Goal: Find specific page/section: Find specific page/section

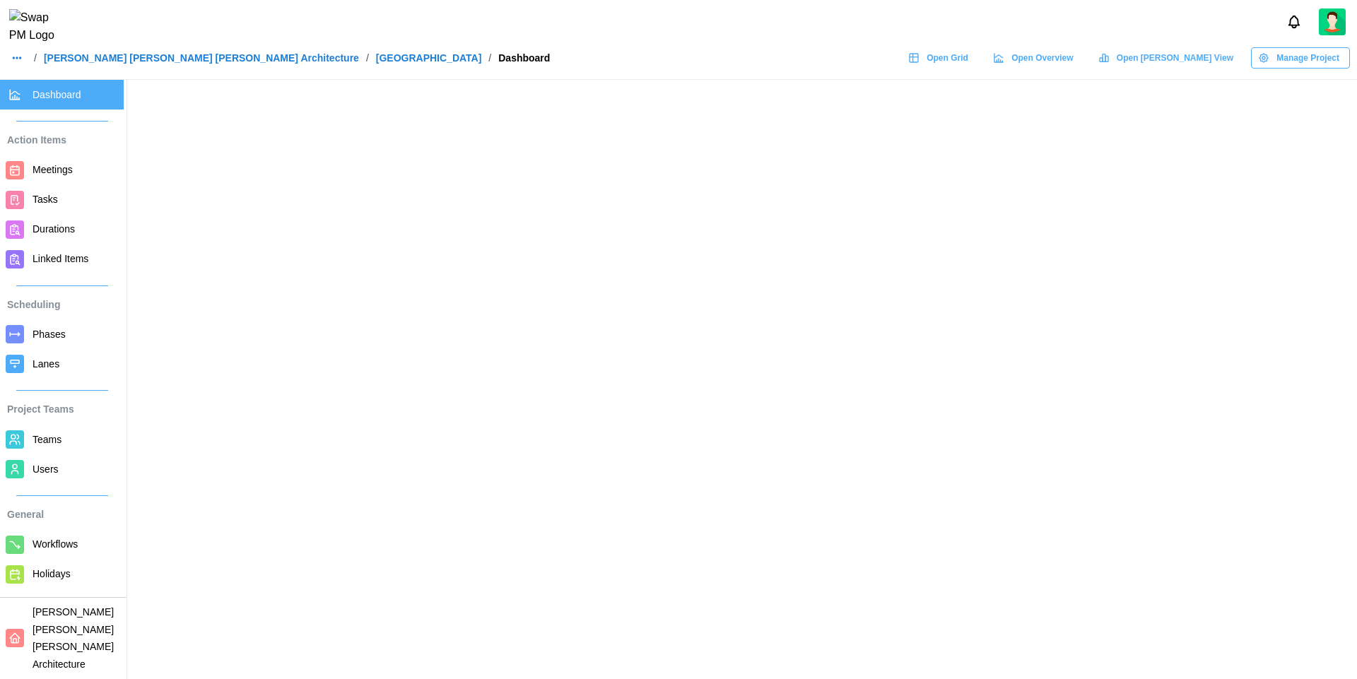
click at [968, 68] on span "Open Grid" at bounding box center [947, 58] width 42 height 20
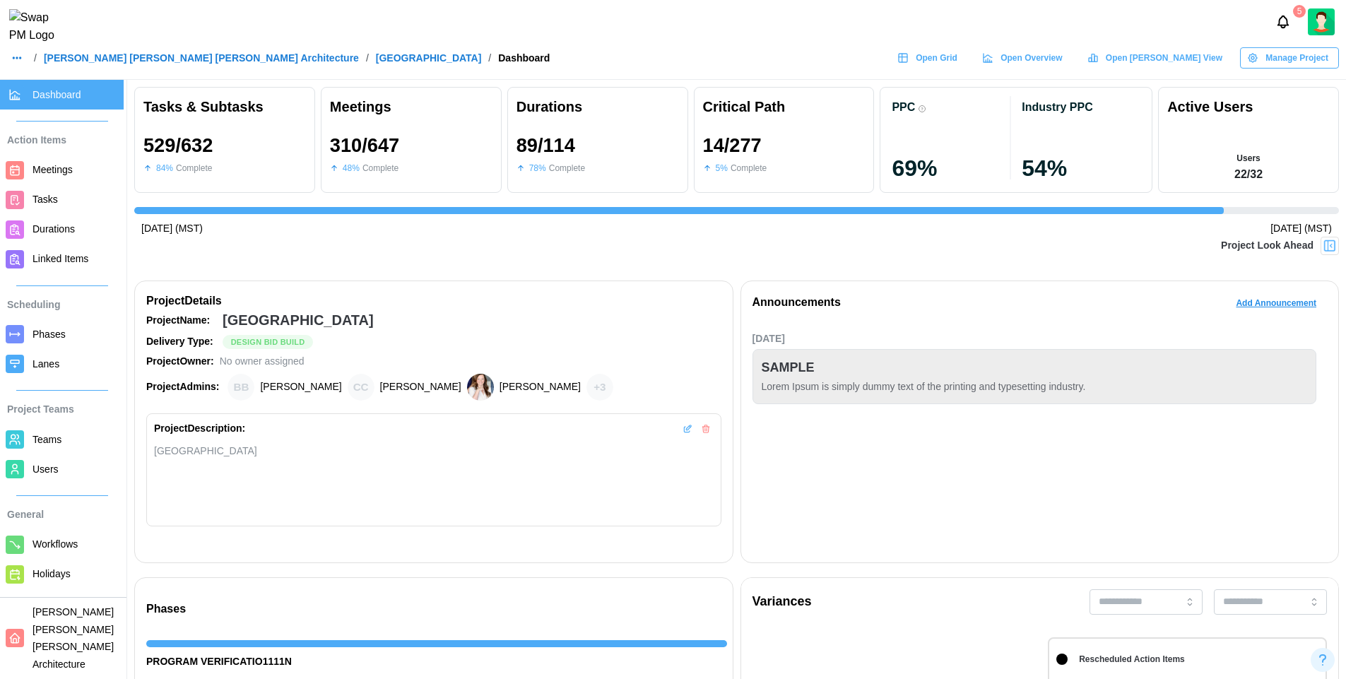
scroll to position [0, 13289]
click at [10, 68] on button "button" at bounding box center [17, 58] width 20 height 20
click at [45, 104] on div "Dashboard" at bounding box center [45, 98] width 52 height 16
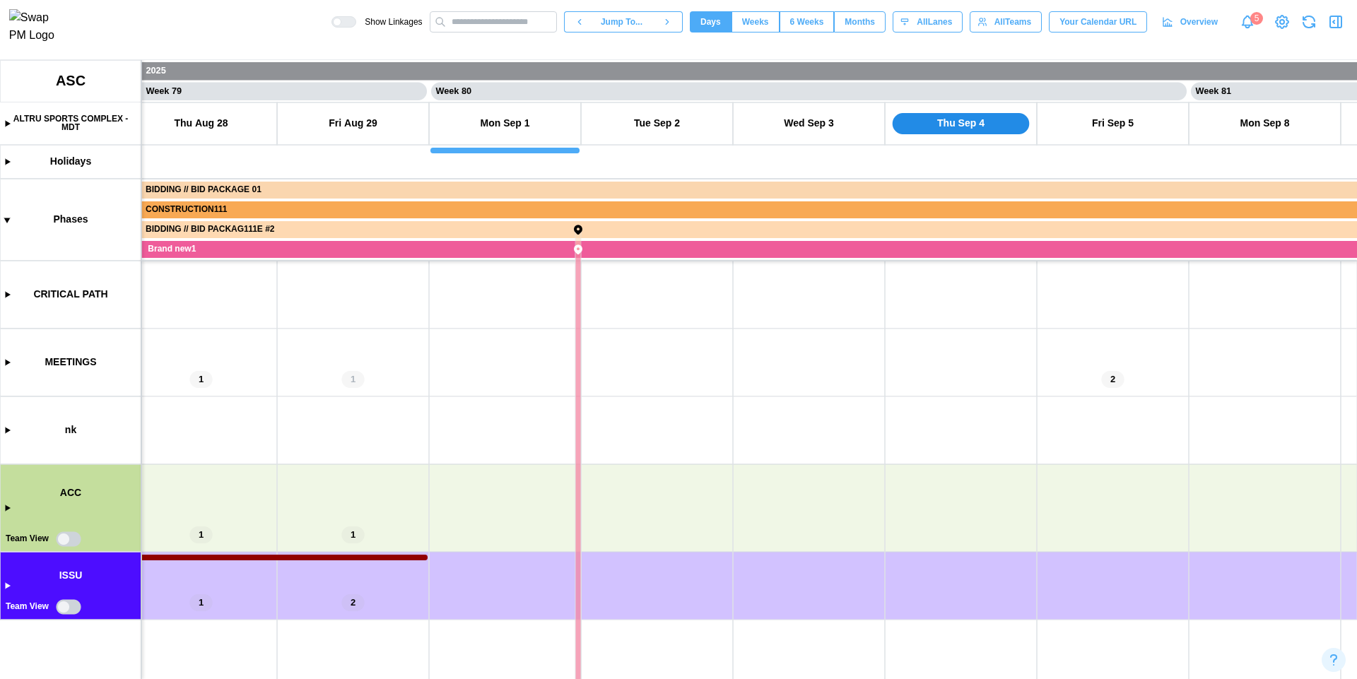
scroll to position [0, 58577]
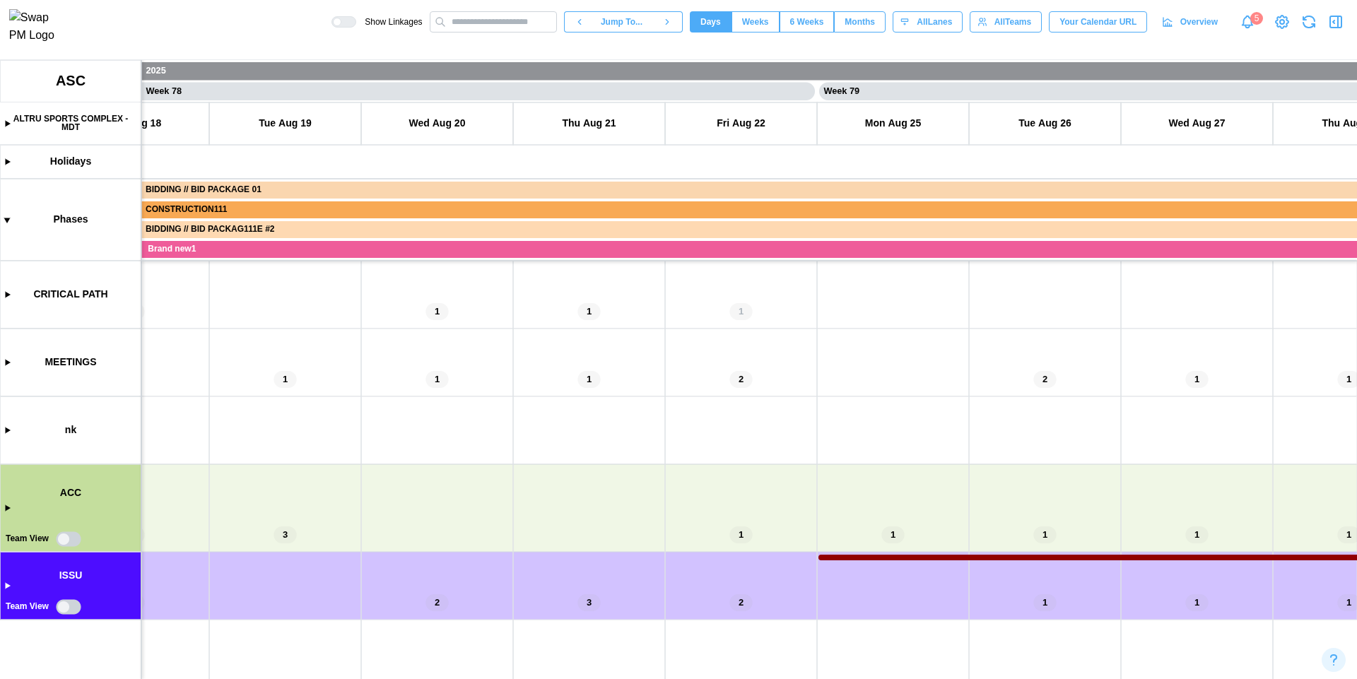
click at [6, 512] on canvas at bounding box center [678, 369] width 1357 height 619
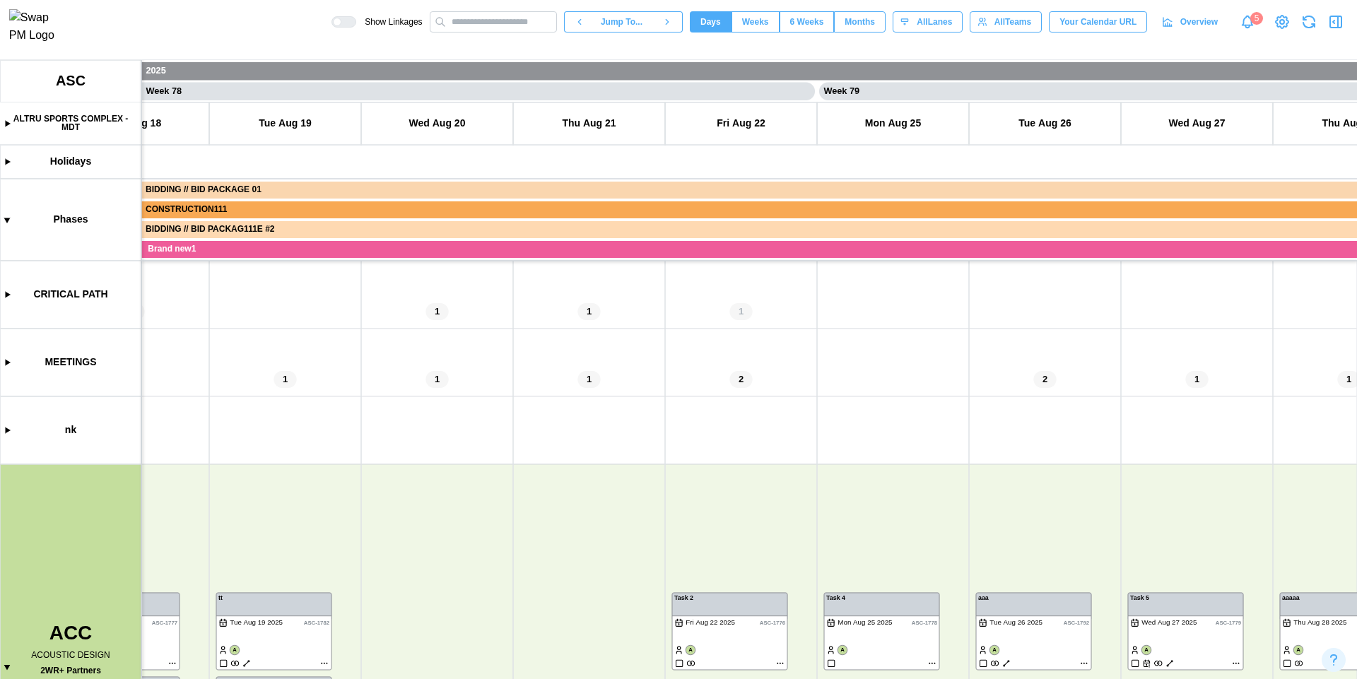
scroll to position [269, 0]
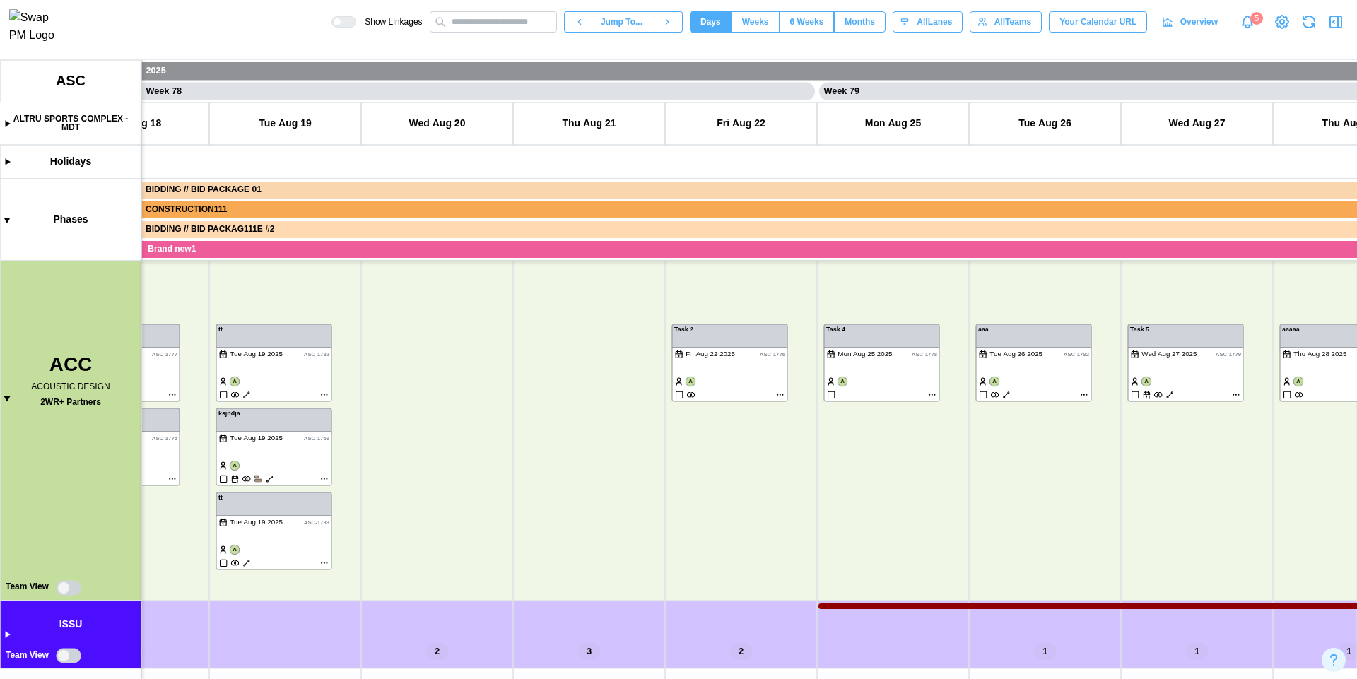
click at [7, 636] on canvas at bounding box center [678, 369] width 1357 height 619
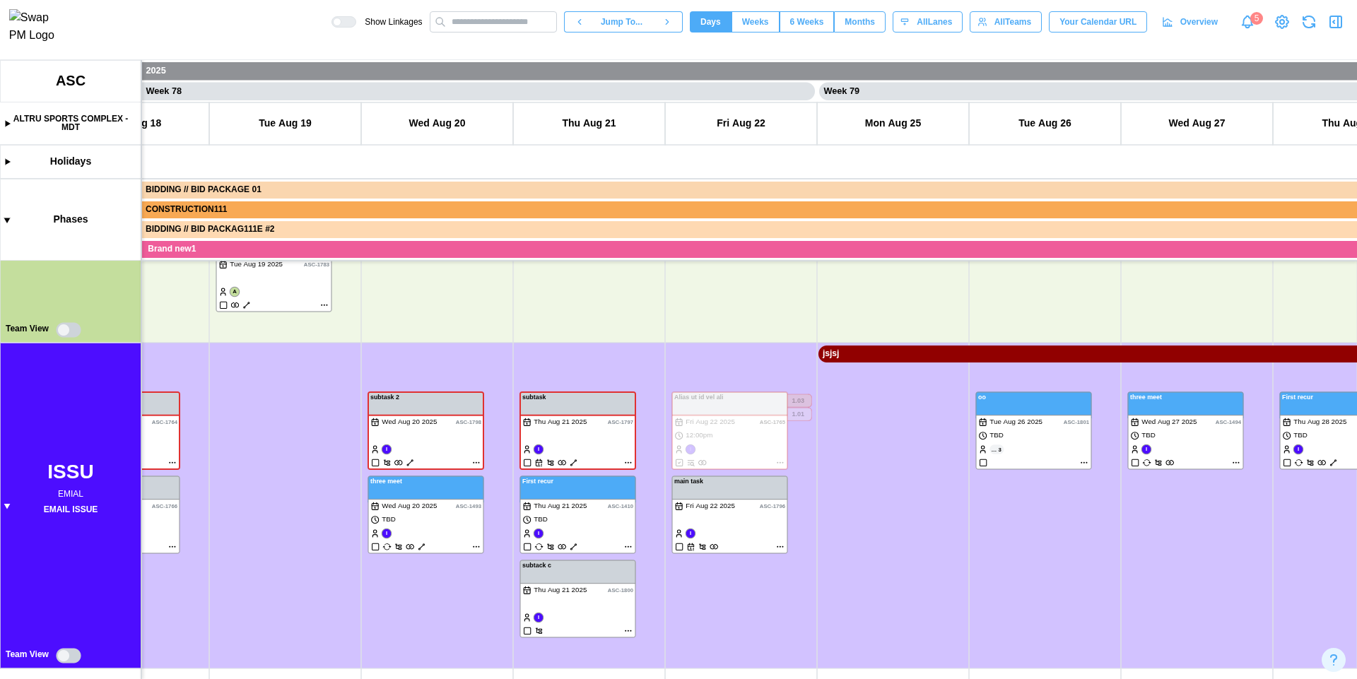
scroll to position [0, 0]
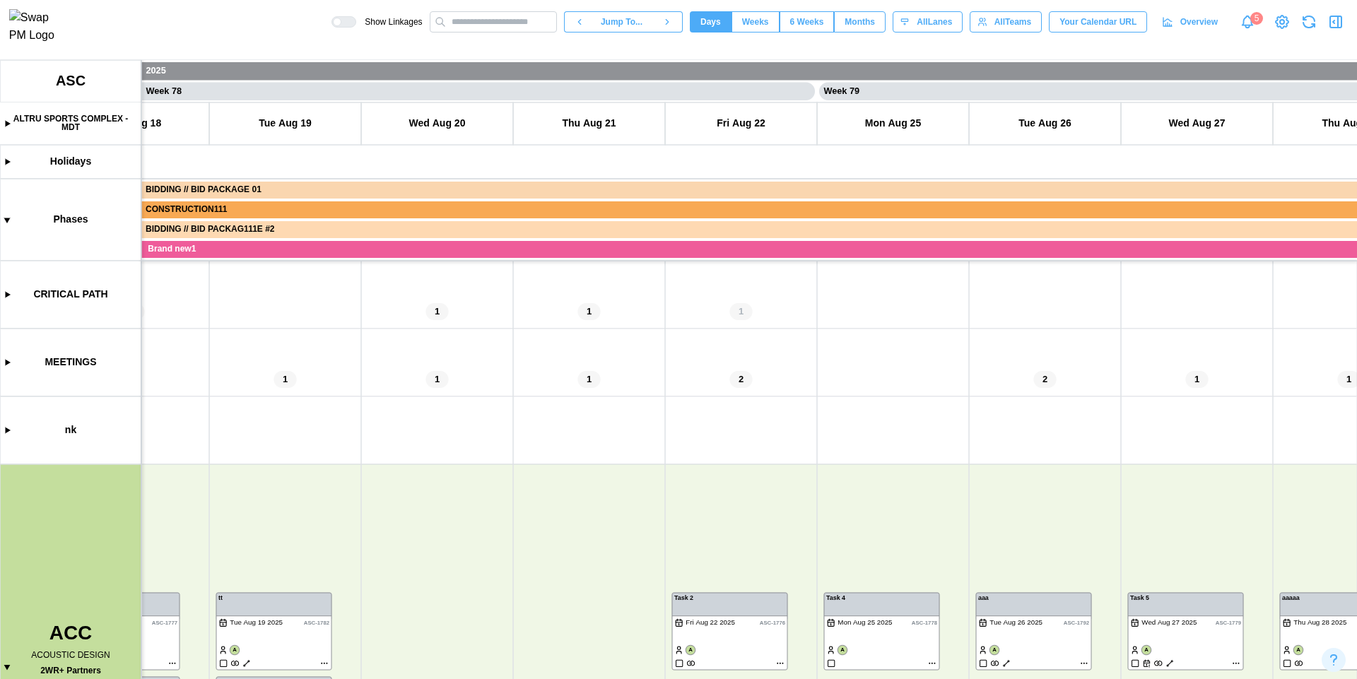
click at [10, 671] on canvas at bounding box center [678, 369] width 1357 height 619
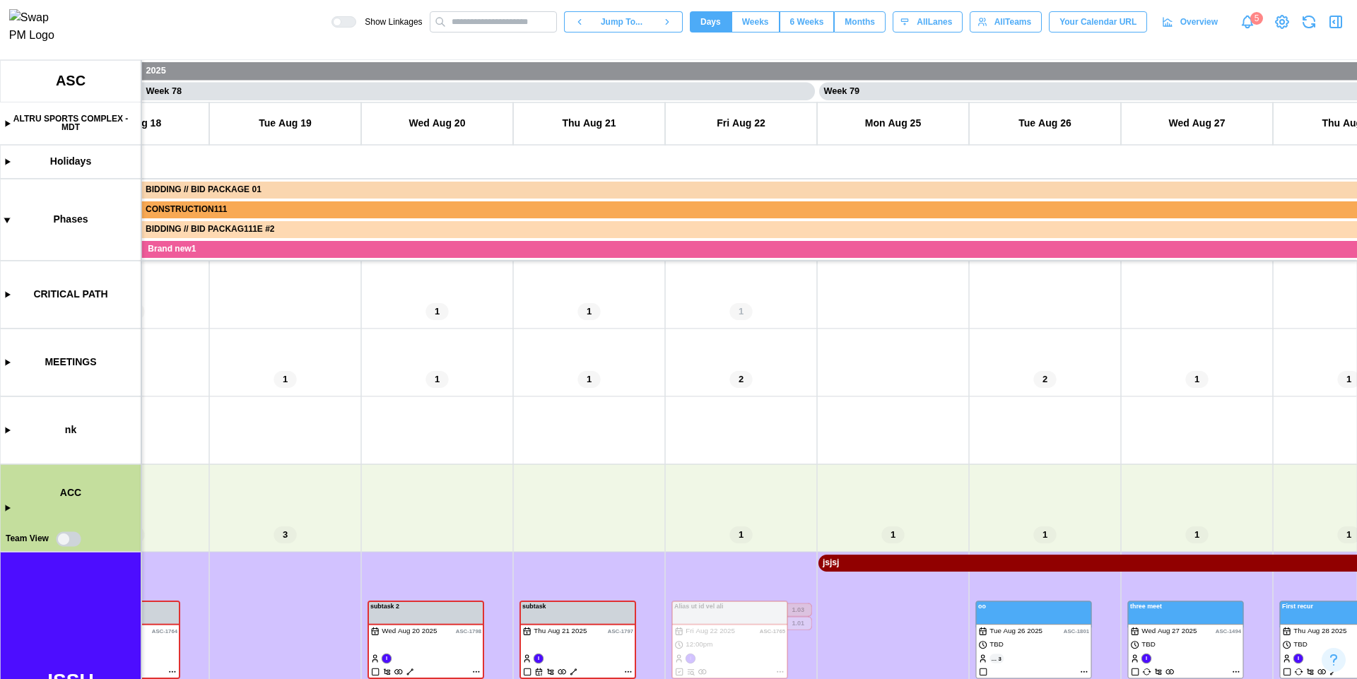
scroll to position [209, 0]
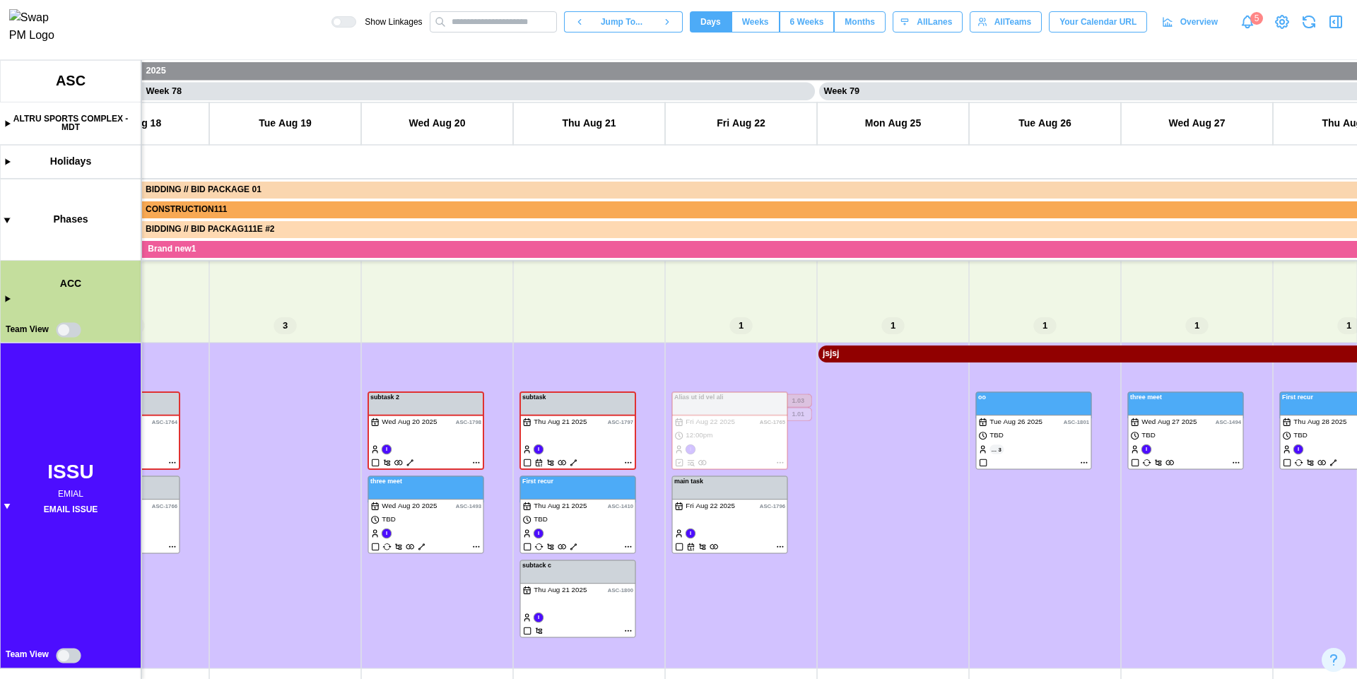
click at [6, 503] on canvas at bounding box center [678, 369] width 1357 height 619
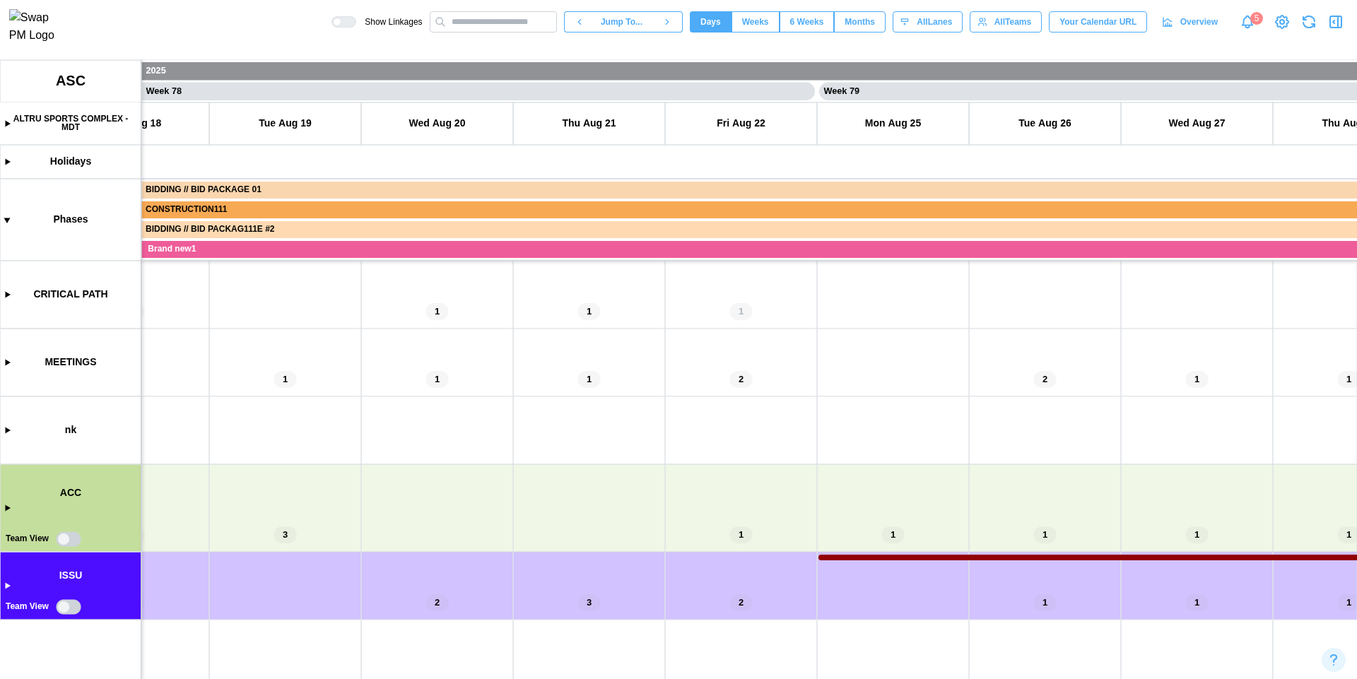
click at [8, 506] on canvas at bounding box center [678, 369] width 1357 height 619
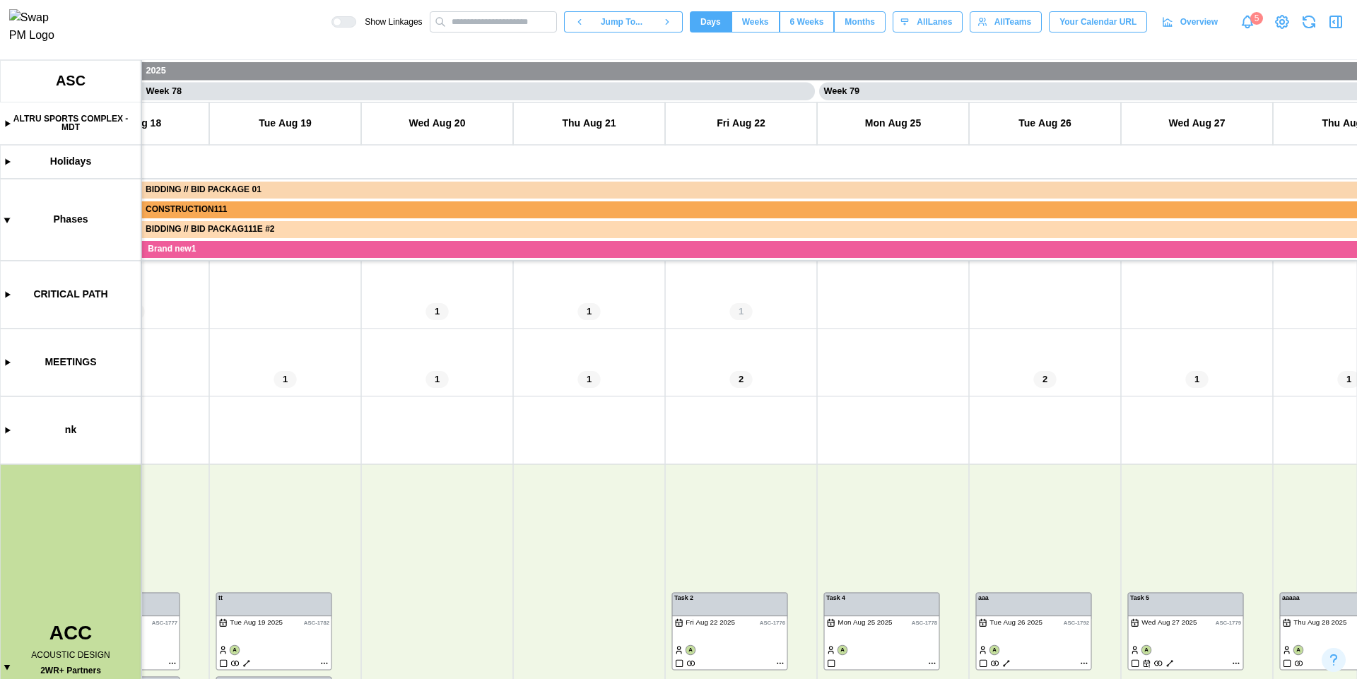
scroll to position [269, 0]
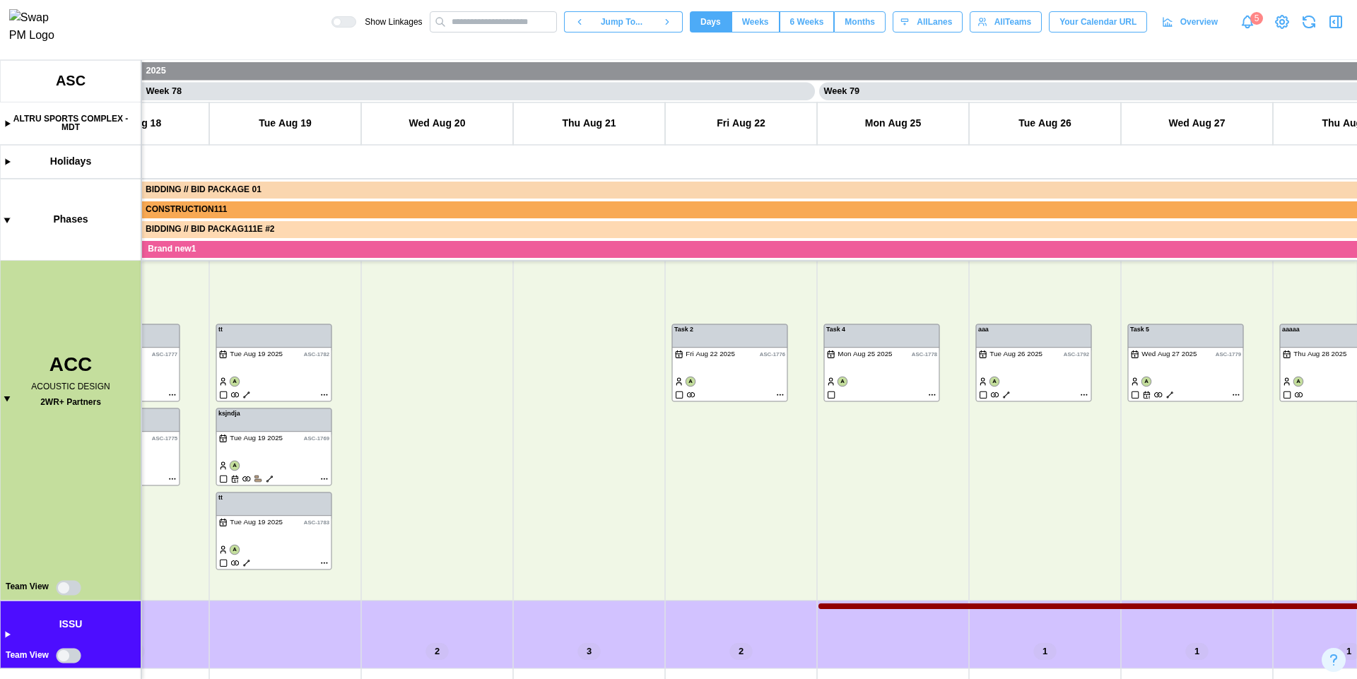
click at [66, 591] on canvas at bounding box center [678, 369] width 1357 height 619
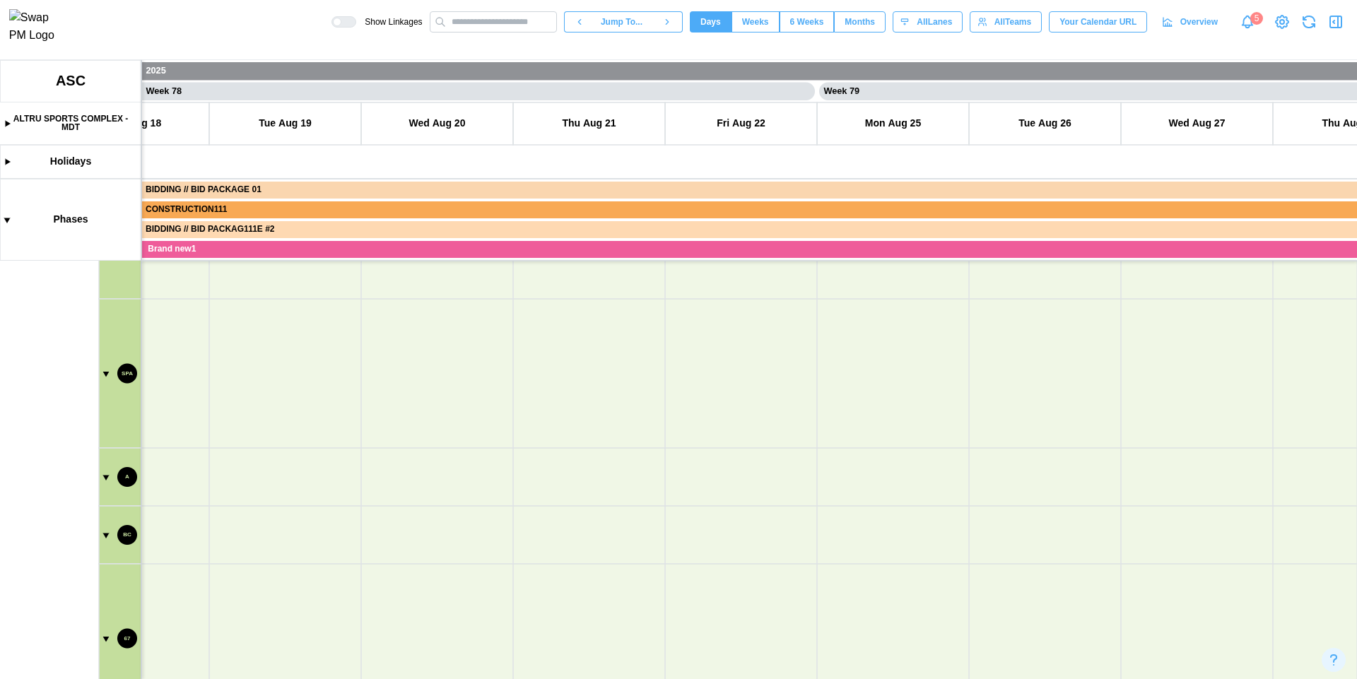
scroll to position [982, 0]
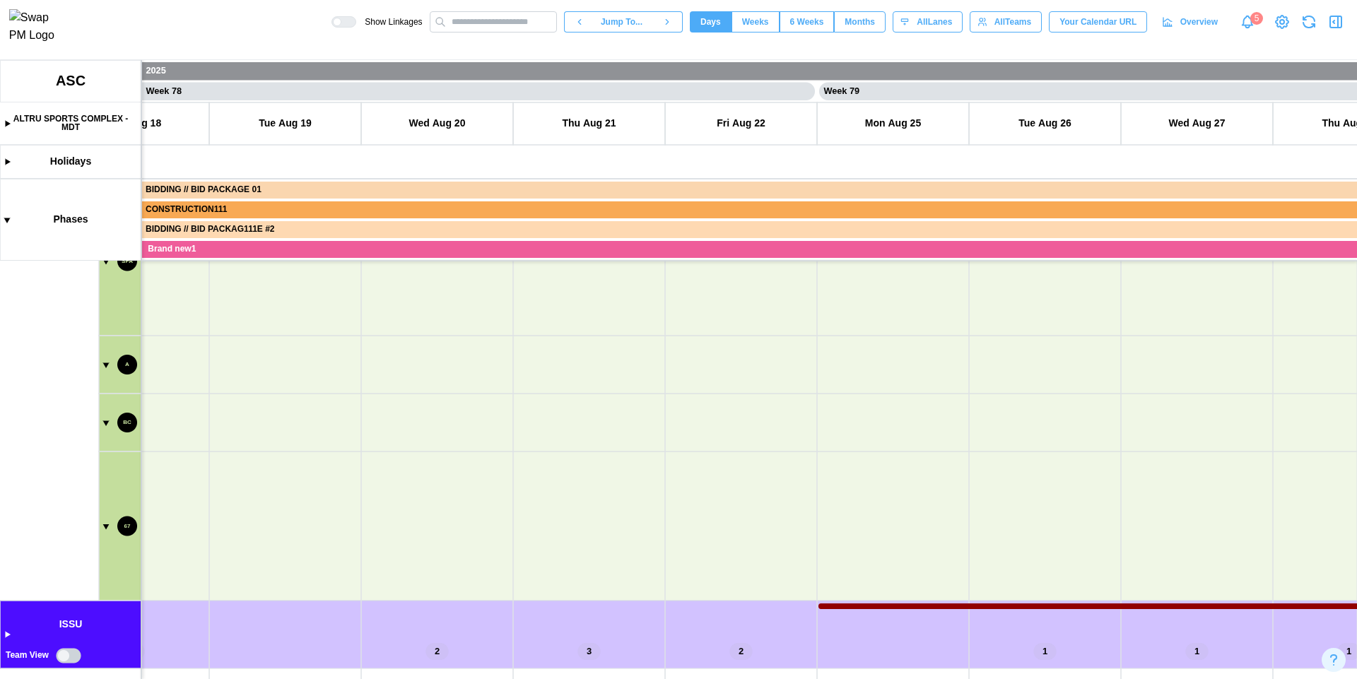
click at [67, 655] on canvas at bounding box center [678, 369] width 1357 height 619
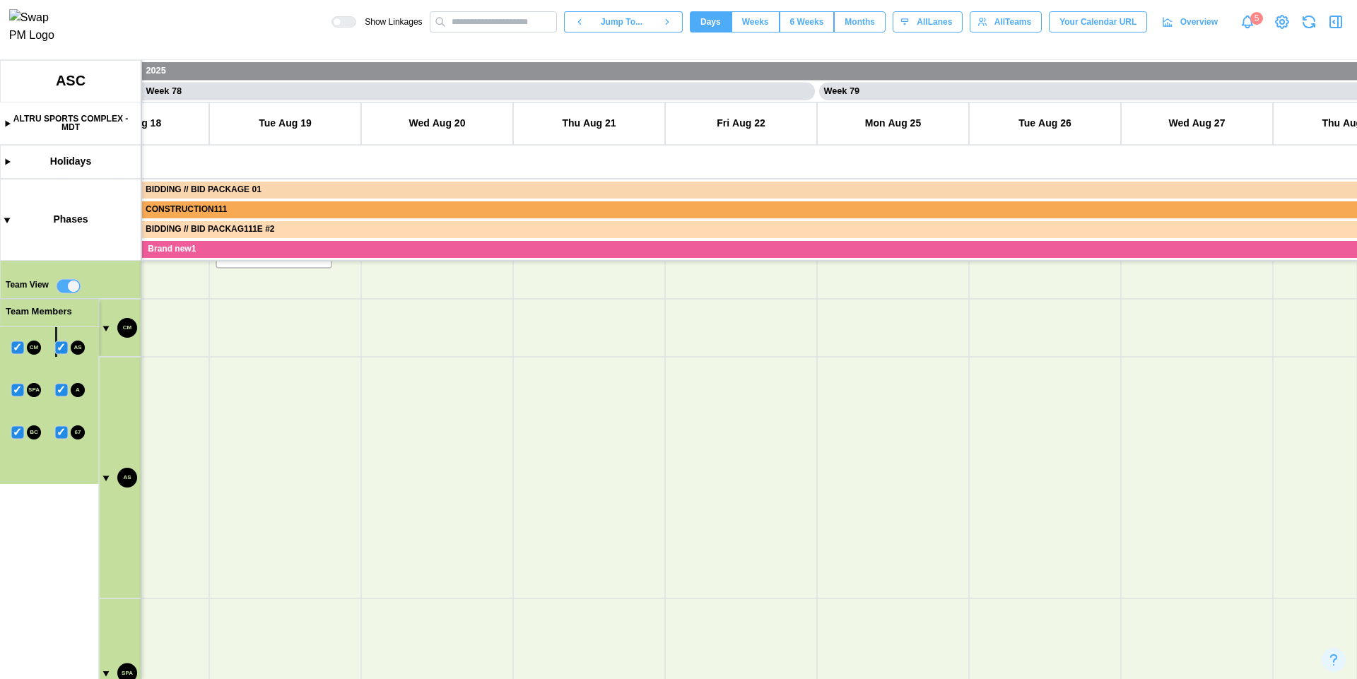
scroll to position [570, 0]
click at [71, 283] on canvas at bounding box center [678, 369] width 1357 height 619
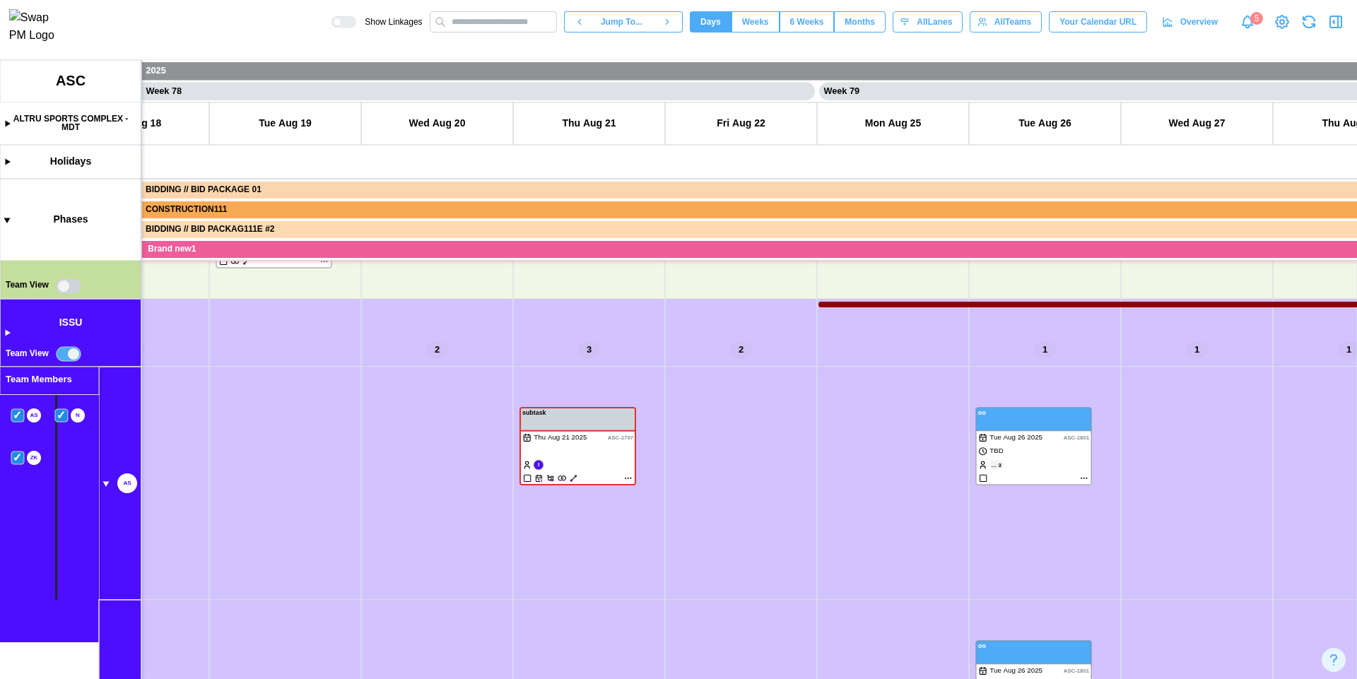
click at [69, 359] on canvas at bounding box center [678, 369] width 1357 height 619
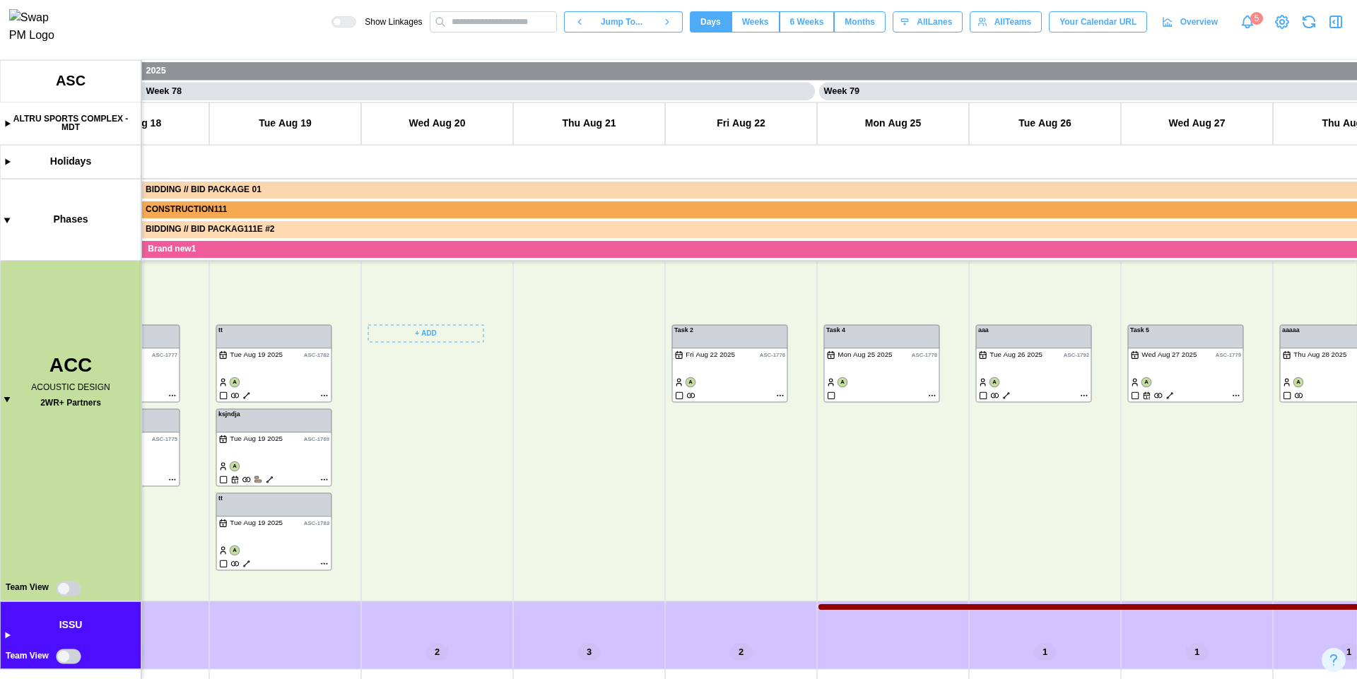
scroll to position [269, 0]
click at [64, 656] on canvas at bounding box center [678, 369] width 1357 height 619
click at [1307, 25] on icon "button" at bounding box center [1308, 21] width 17 height 17
click at [408, 331] on canvas at bounding box center [678, 369] width 1357 height 619
click at [430, 310] on canvas at bounding box center [678, 369] width 1357 height 619
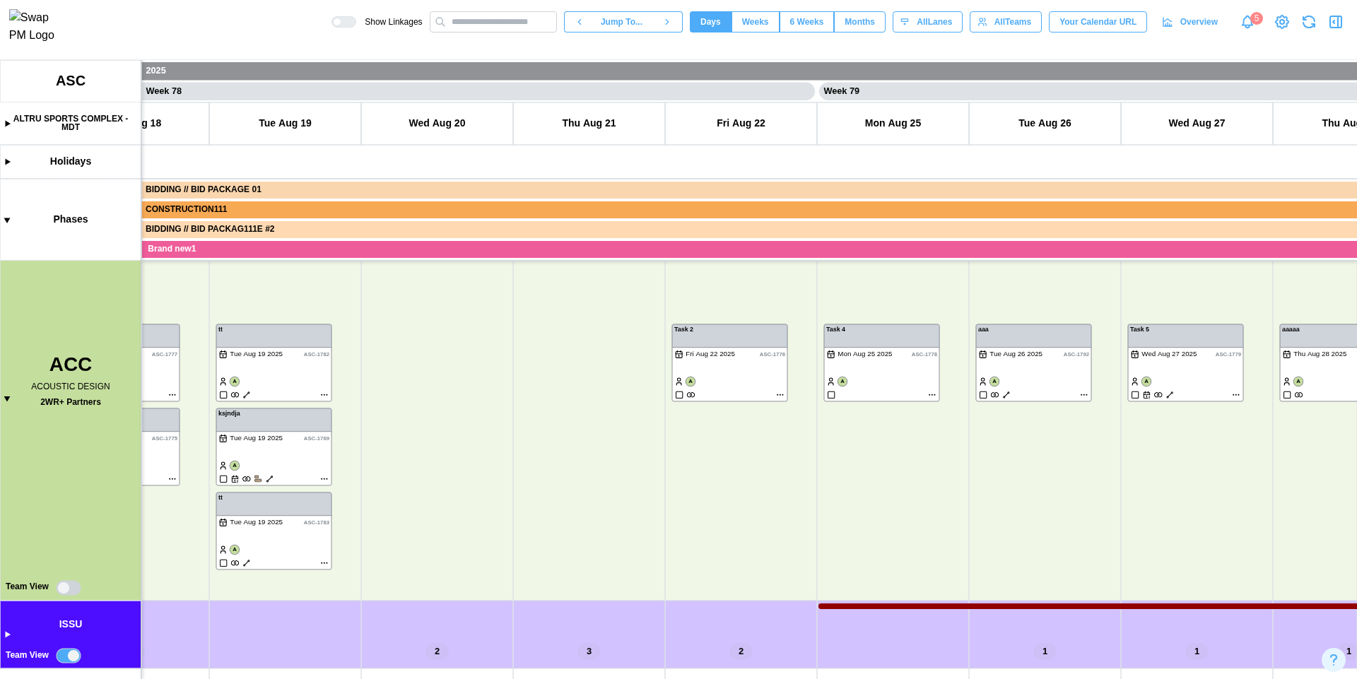
click at [76, 661] on canvas at bounding box center [678, 369] width 1357 height 619
click at [63, 652] on canvas at bounding box center [678, 369] width 1357 height 619
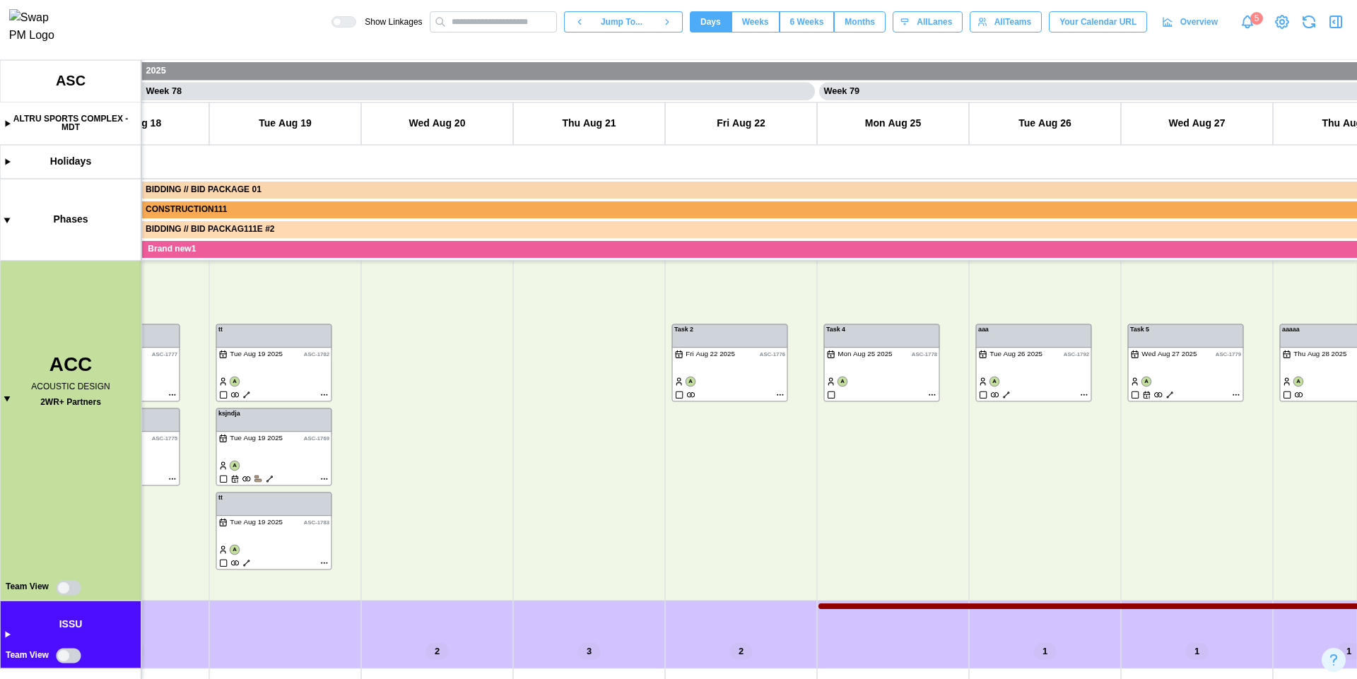
click at [65, 592] on canvas at bounding box center [678, 369] width 1357 height 619
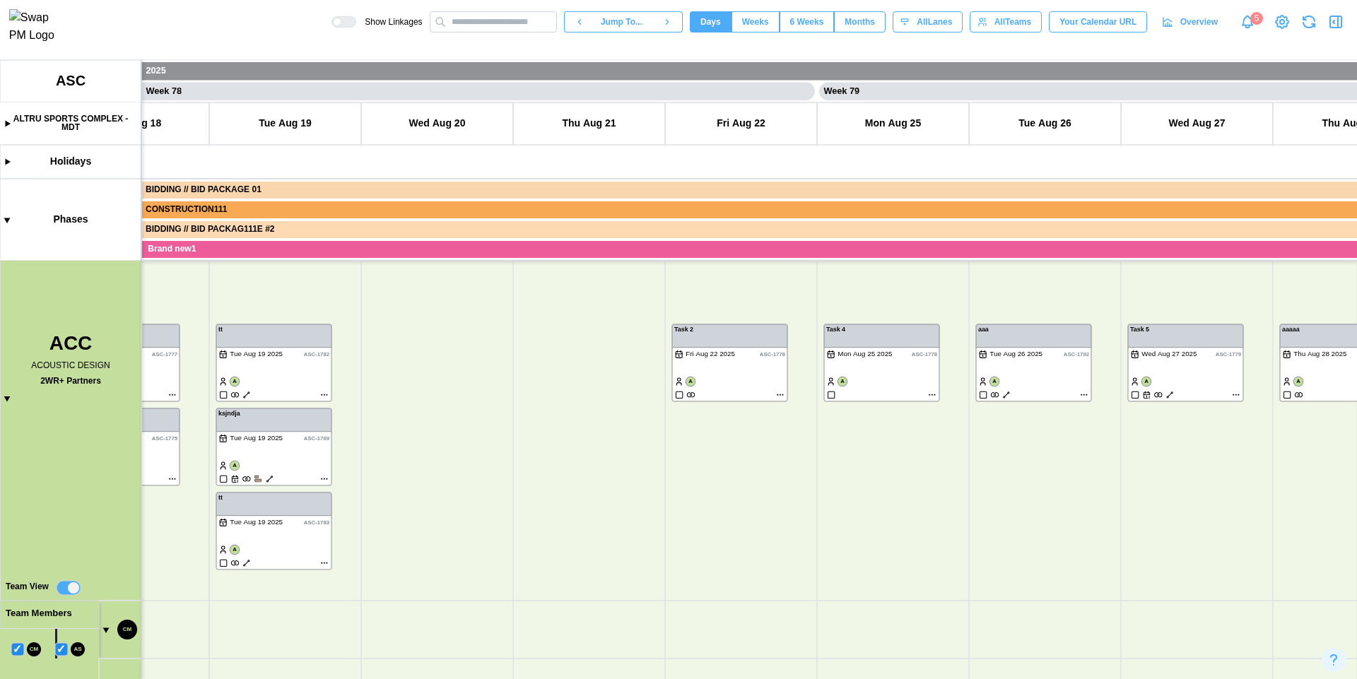
scroll to position [982, 0]
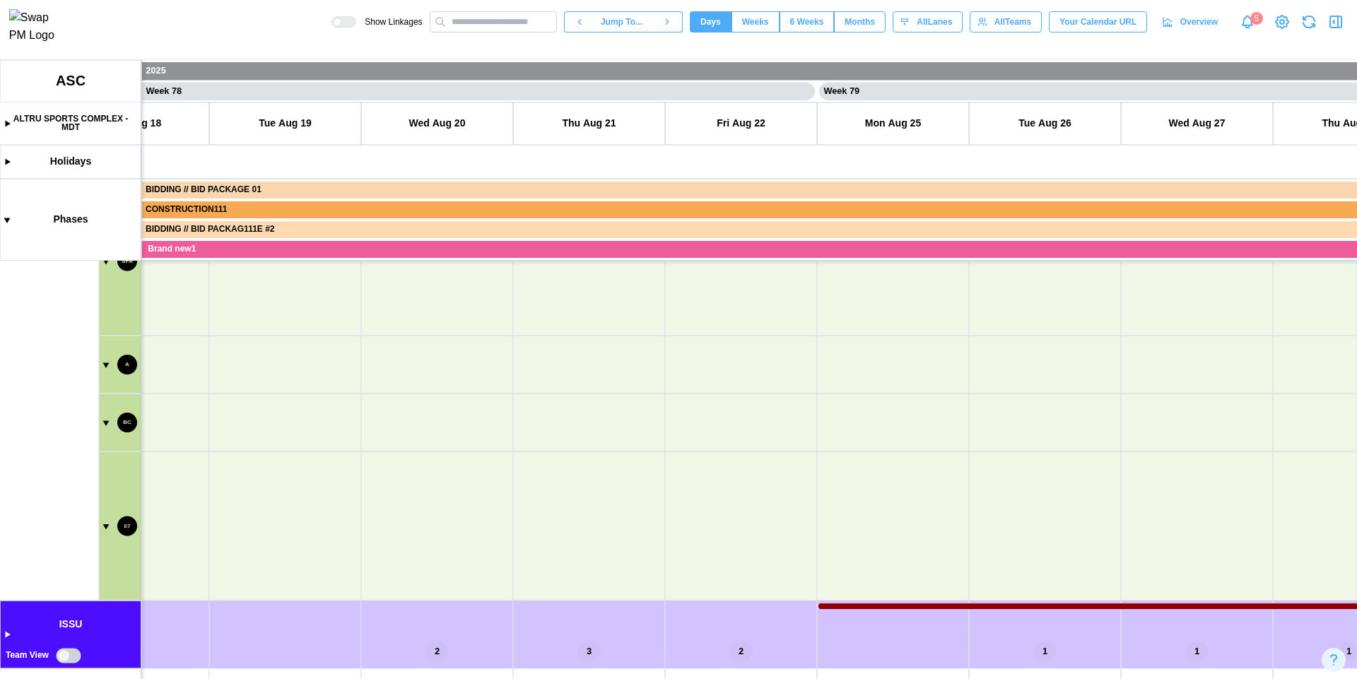
click at [68, 660] on canvas at bounding box center [678, 369] width 1357 height 619
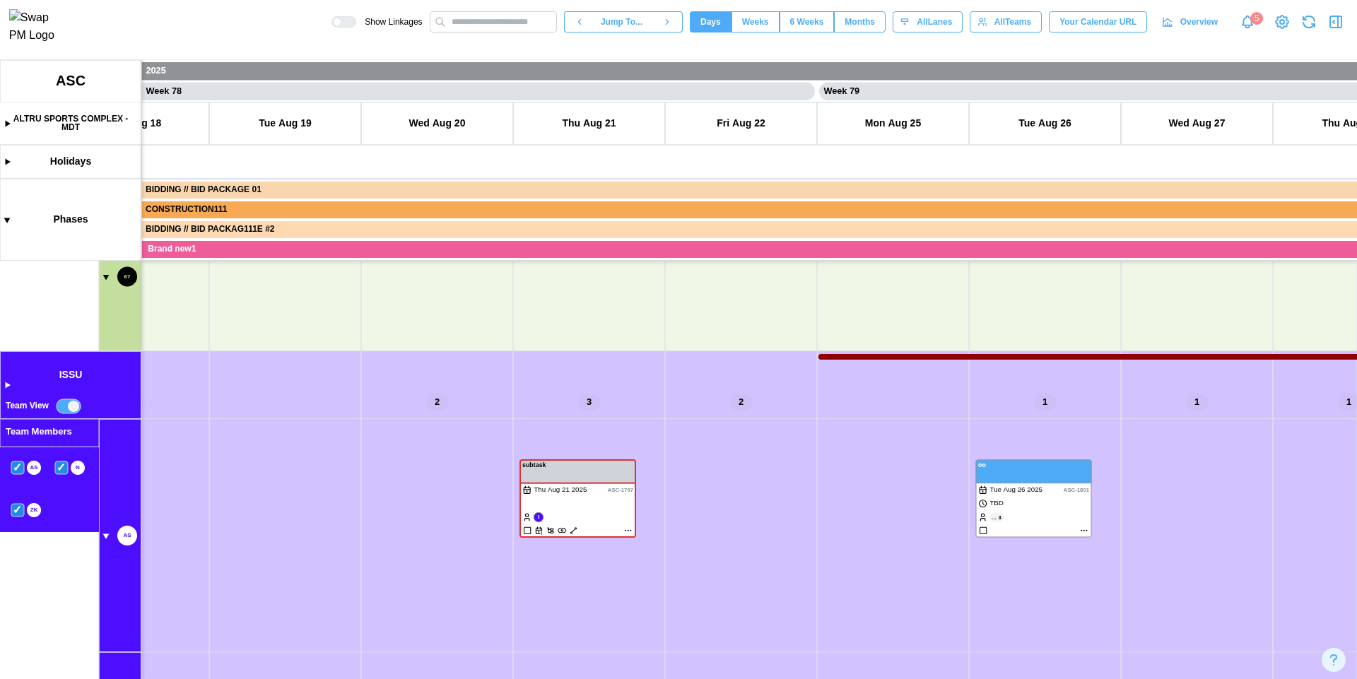
scroll to position [1242, 0]
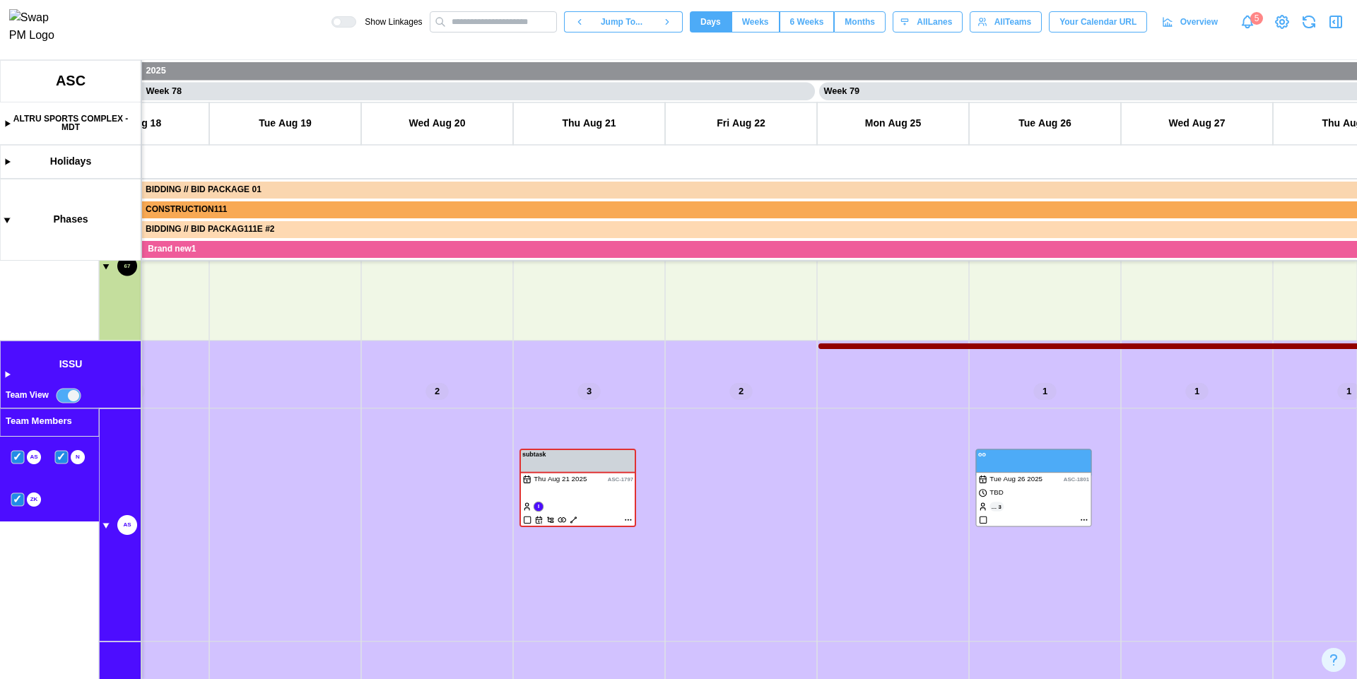
click at [65, 459] on canvas at bounding box center [678, 369] width 1357 height 619
click at [18, 459] on canvas at bounding box center [678, 369] width 1357 height 619
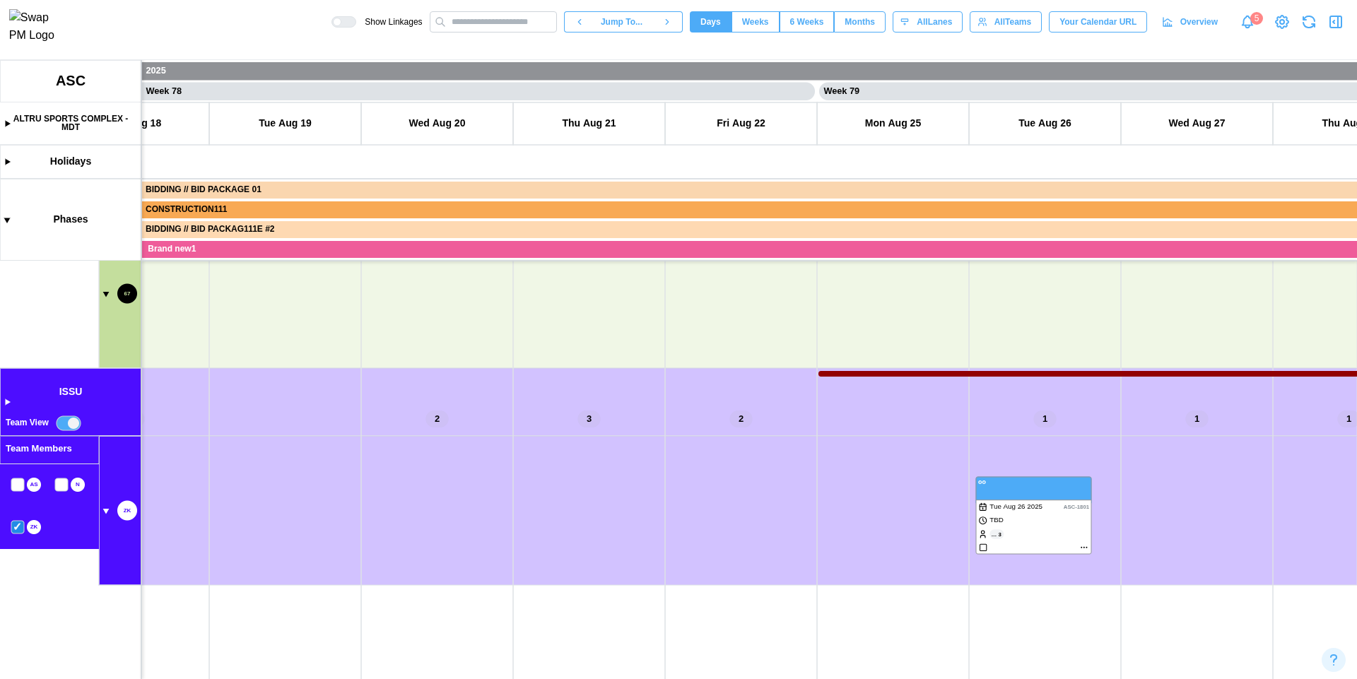
click at [18, 503] on canvas at bounding box center [678, 369] width 1357 height 619
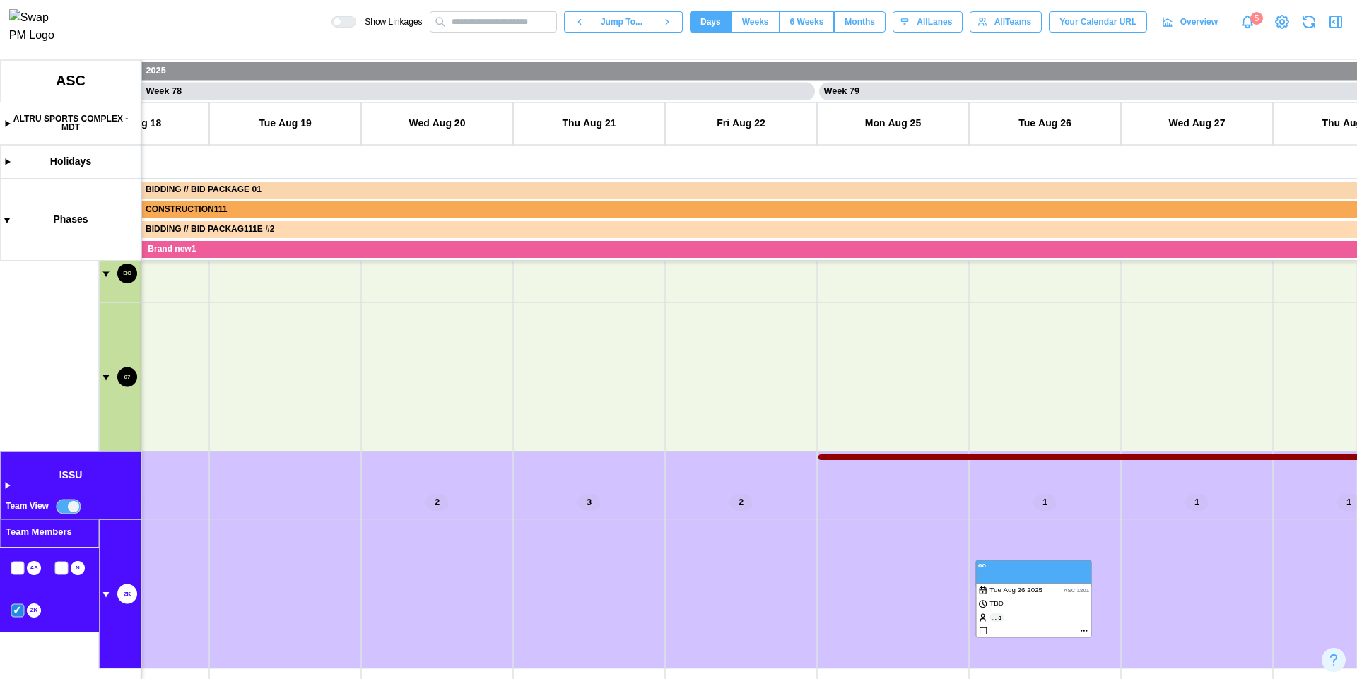
click at [16, 615] on canvas at bounding box center [678, 369] width 1357 height 619
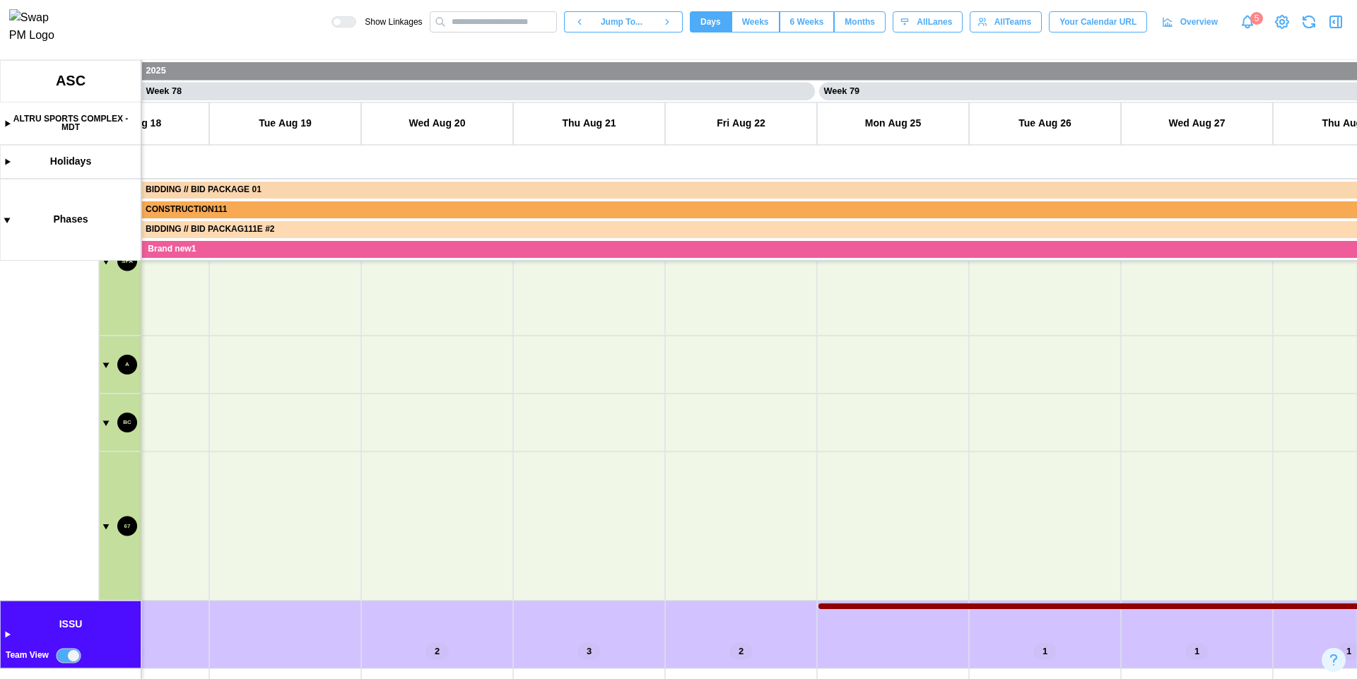
scroll to position [982, 0]
click at [76, 652] on canvas at bounding box center [678, 369] width 1357 height 619
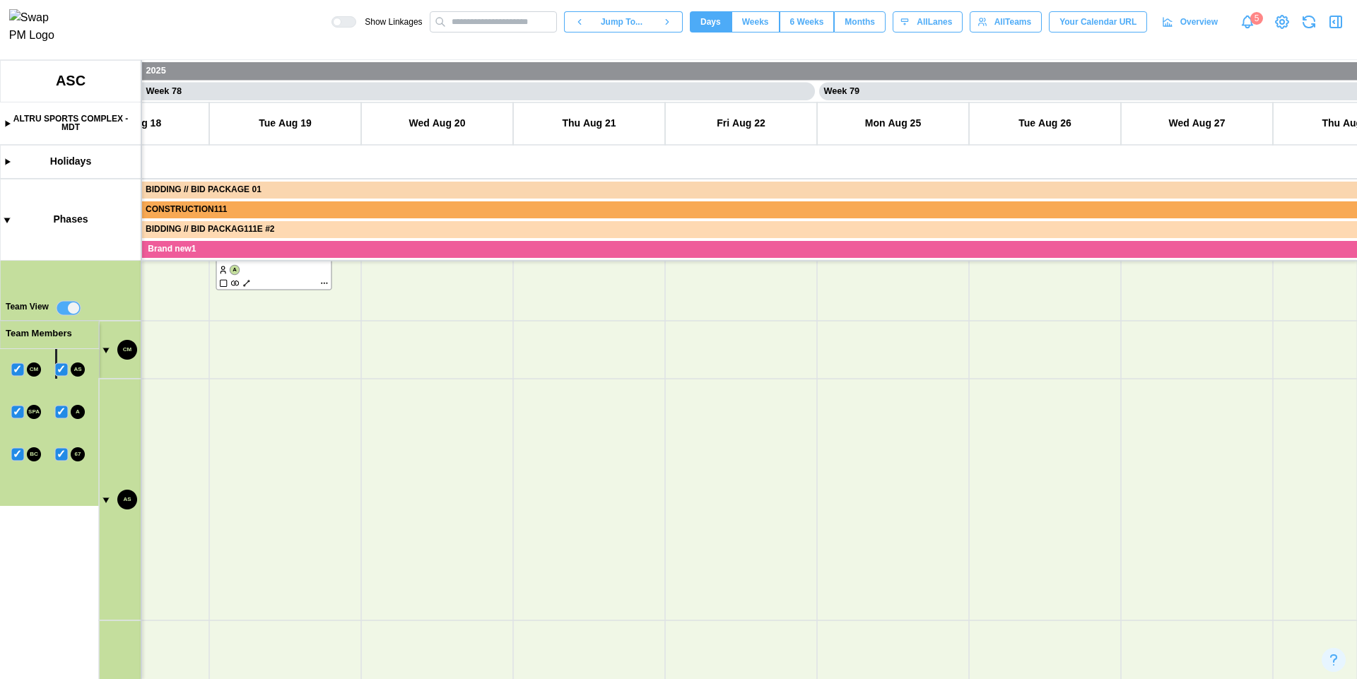
scroll to position [370, 0]
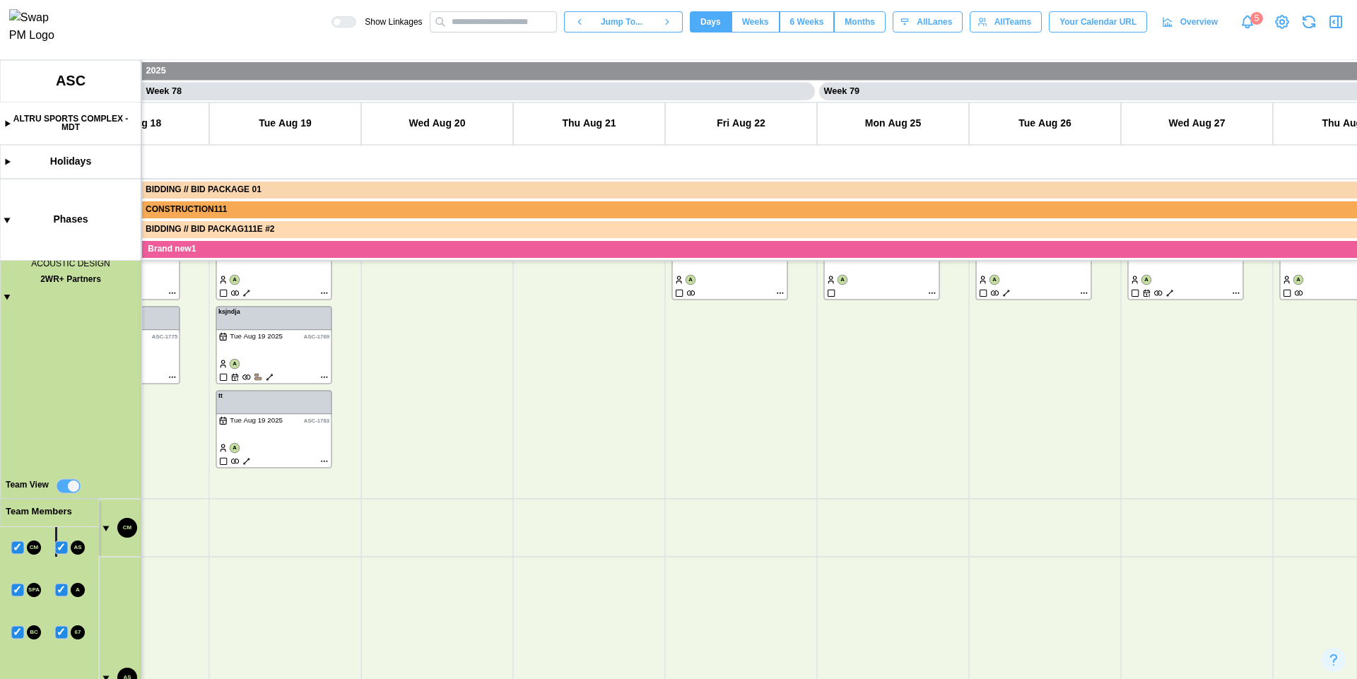
click at [105, 529] on canvas at bounding box center [678, 369] width 1357 height 619
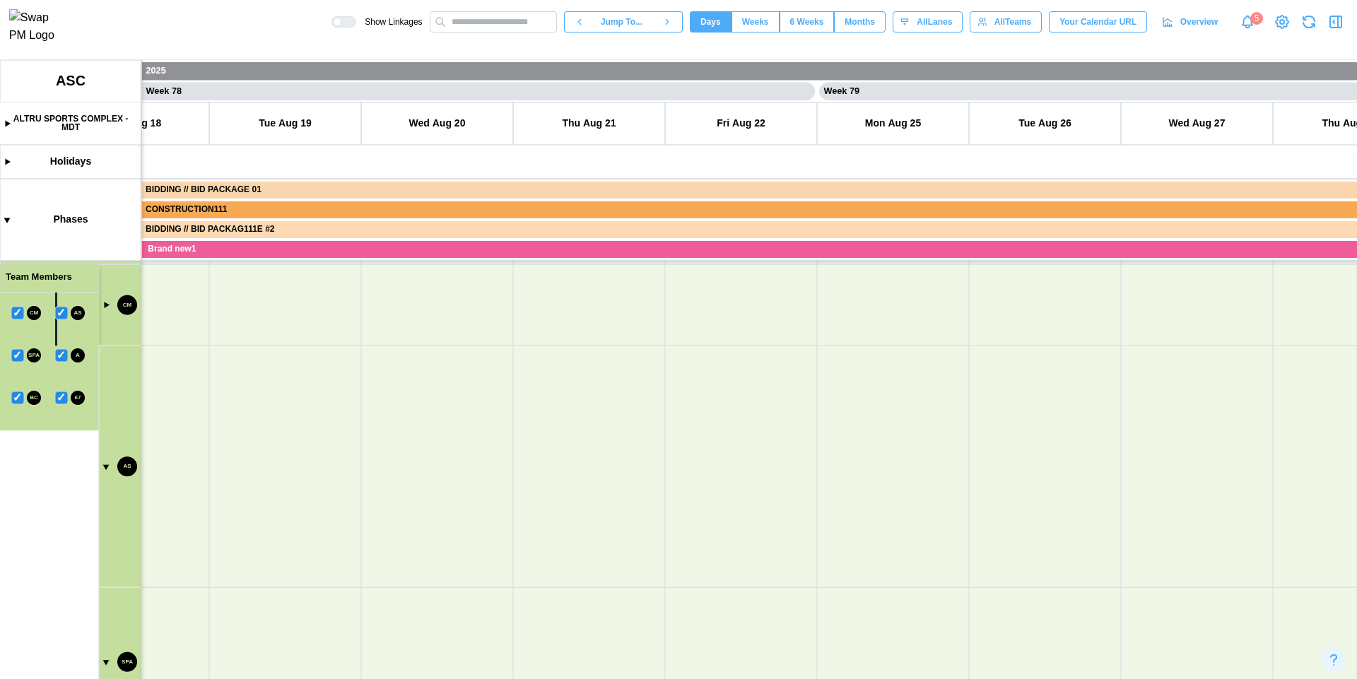
scroll to position [1006, 0]
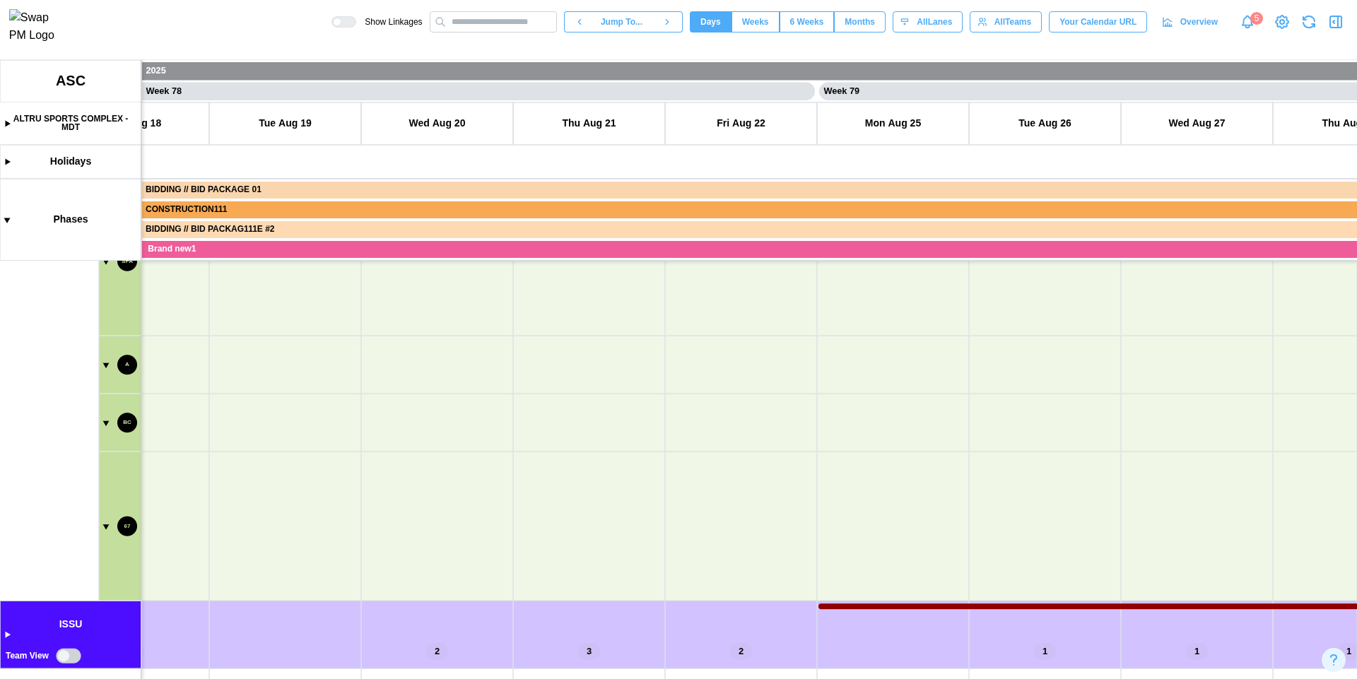
click at [105, 524] on canvas at bounding box center [678, 369] width 1357 height 619
click at [106, 490] on canvas at bounding box center [678, 369] width 1357 height 619
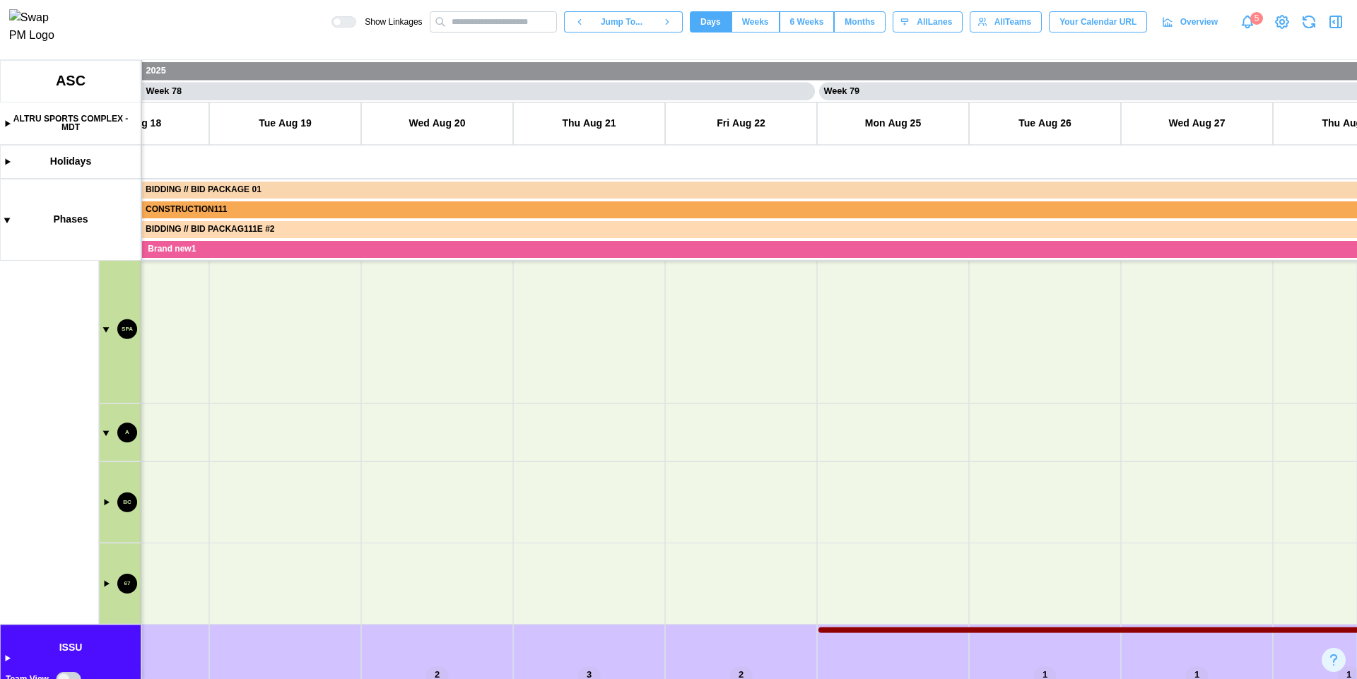
click at [105, 435] on canvas at bounding box center [678, 369] width 1357 height 619
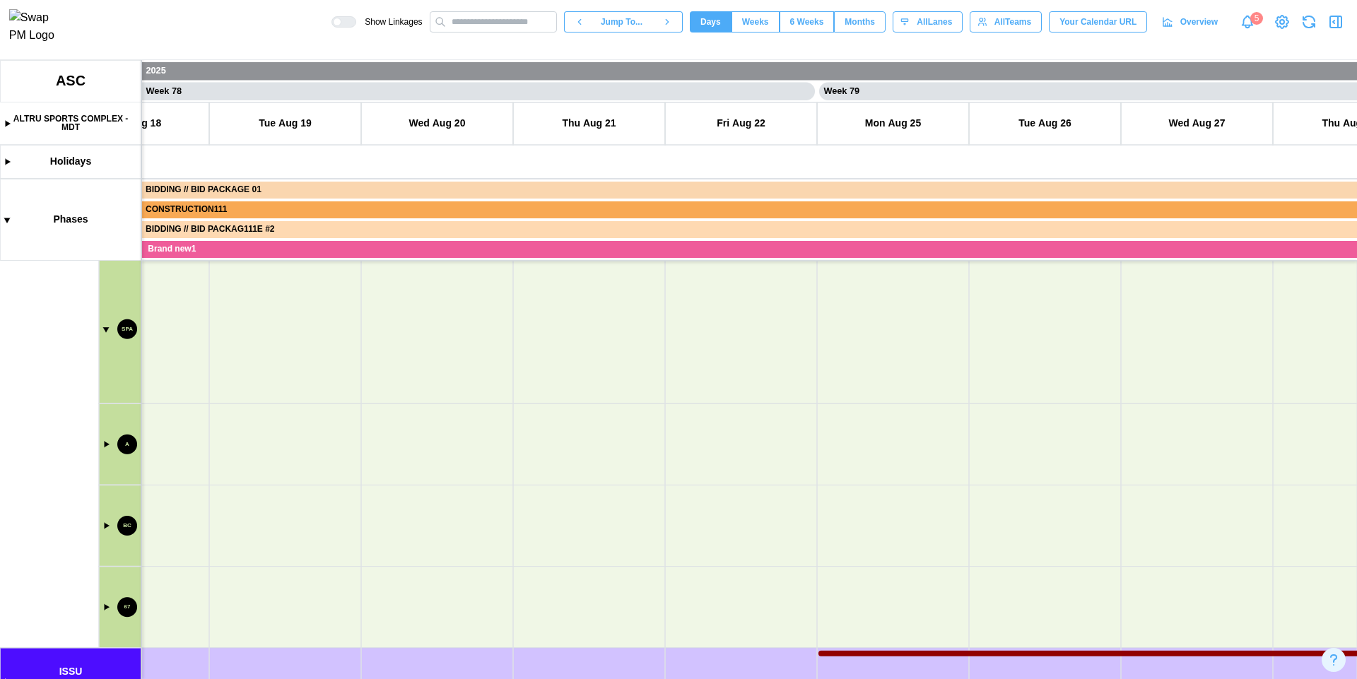
click at [103, 328] on canvas at bounding box center [678, 369] width 1357 height 619
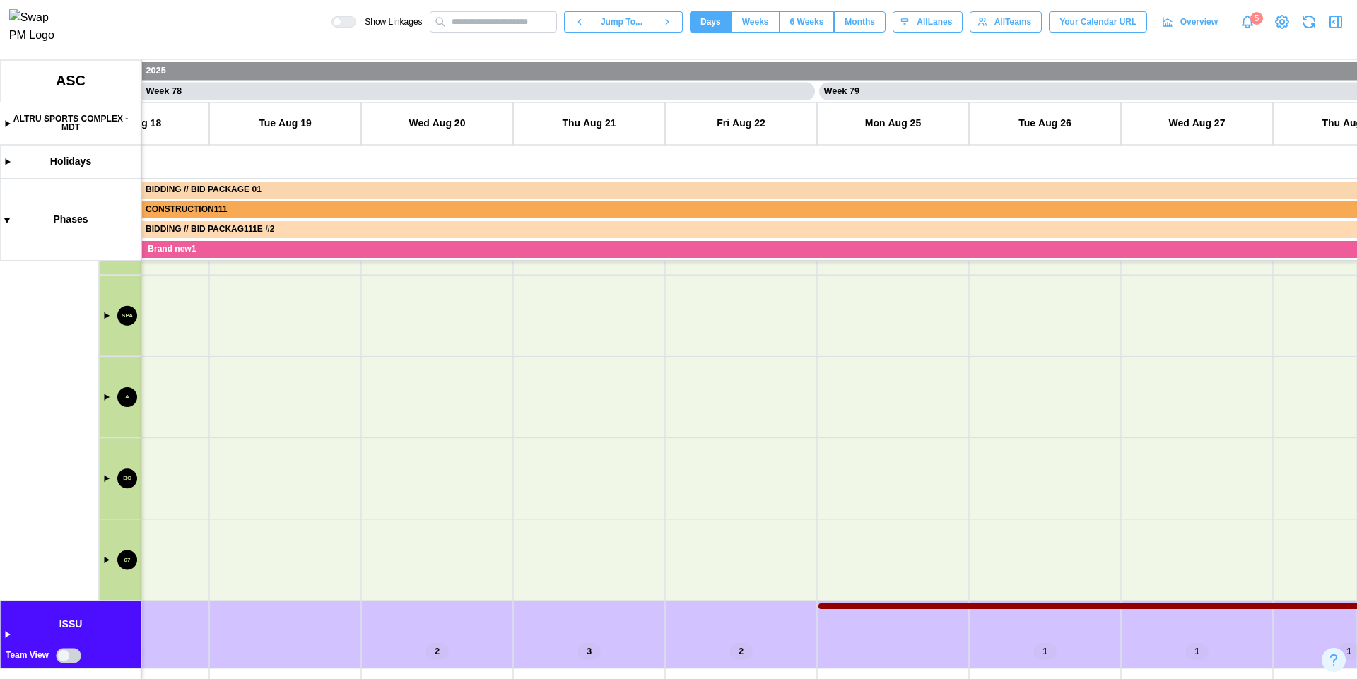
scroll to position [738, 0]
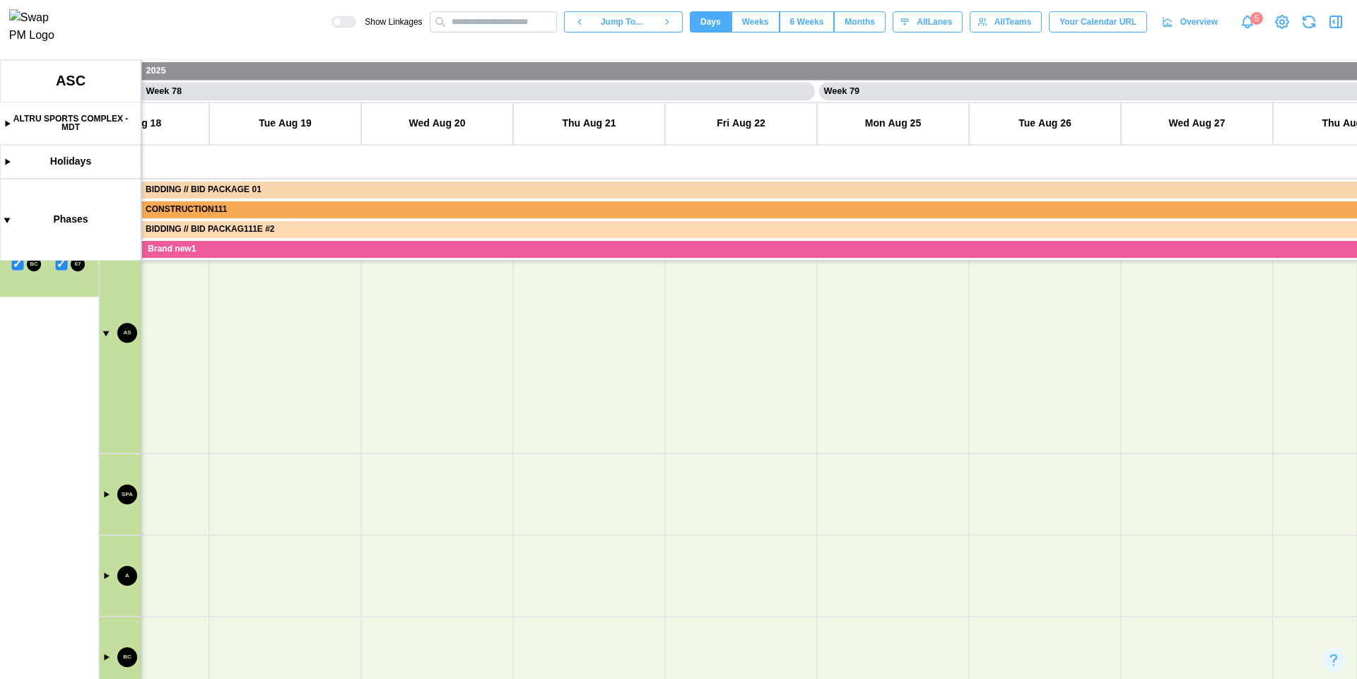
click at [105, 336] on canvas at bounding box center [678, 369] width 1357 height 619
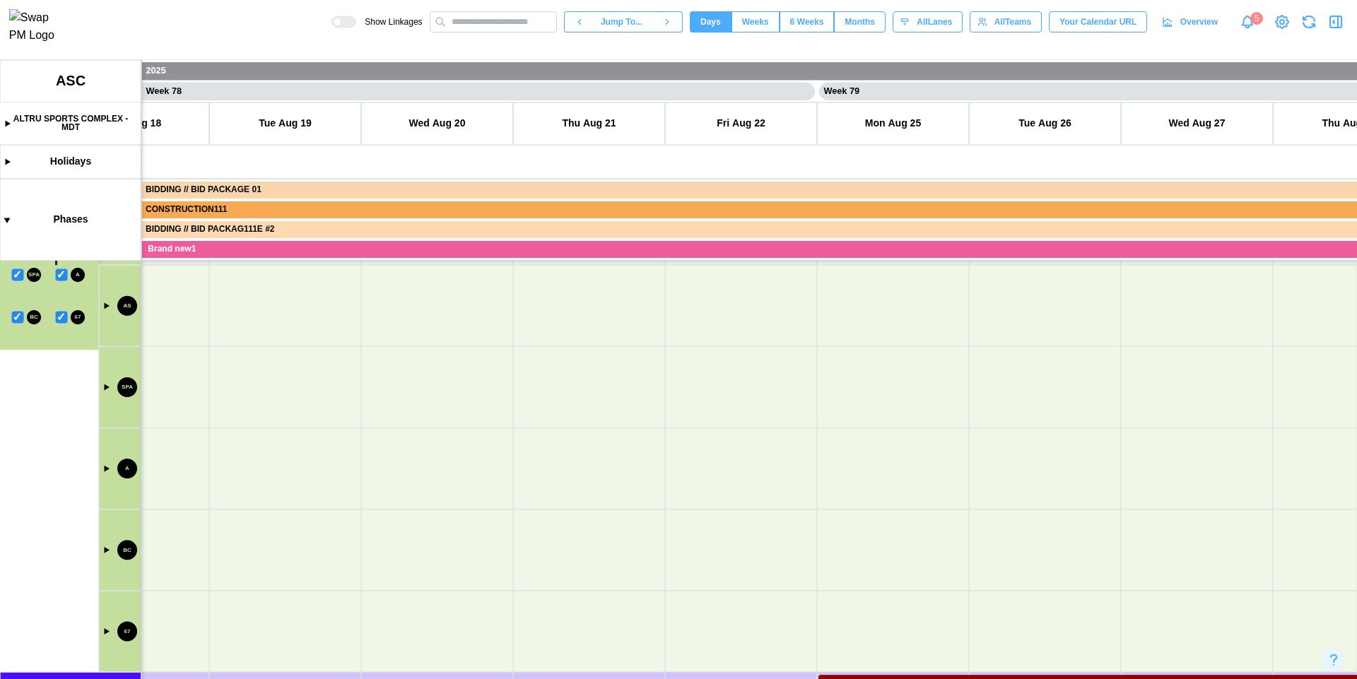
scroll to position [620, 0]
click at [17, 314] on canvas at bounding box center [678, 369] width 1357 height 619
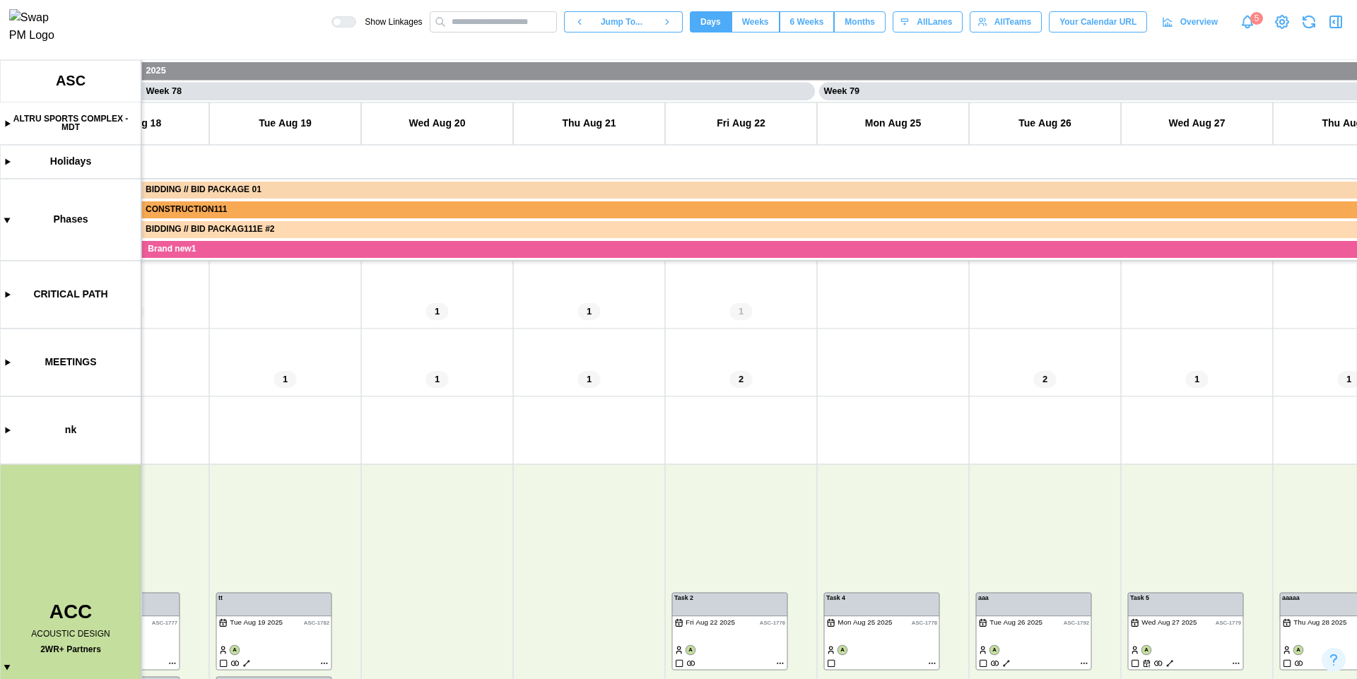
scroll to position [0, 0]
click at [7, 666] on canvas at bounding box center [678, 369] width 1357 height 619
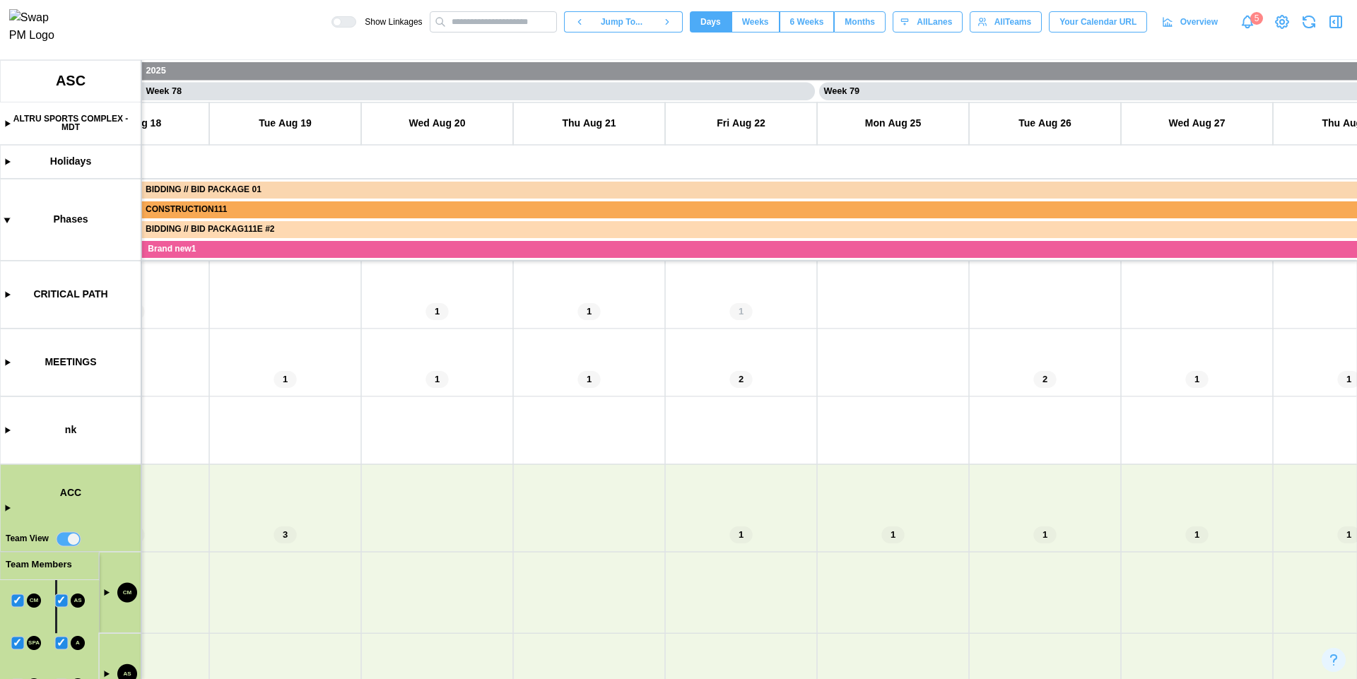
click at [72, 534] on canvas at bounding box center [678, 369] width 1357 height 619
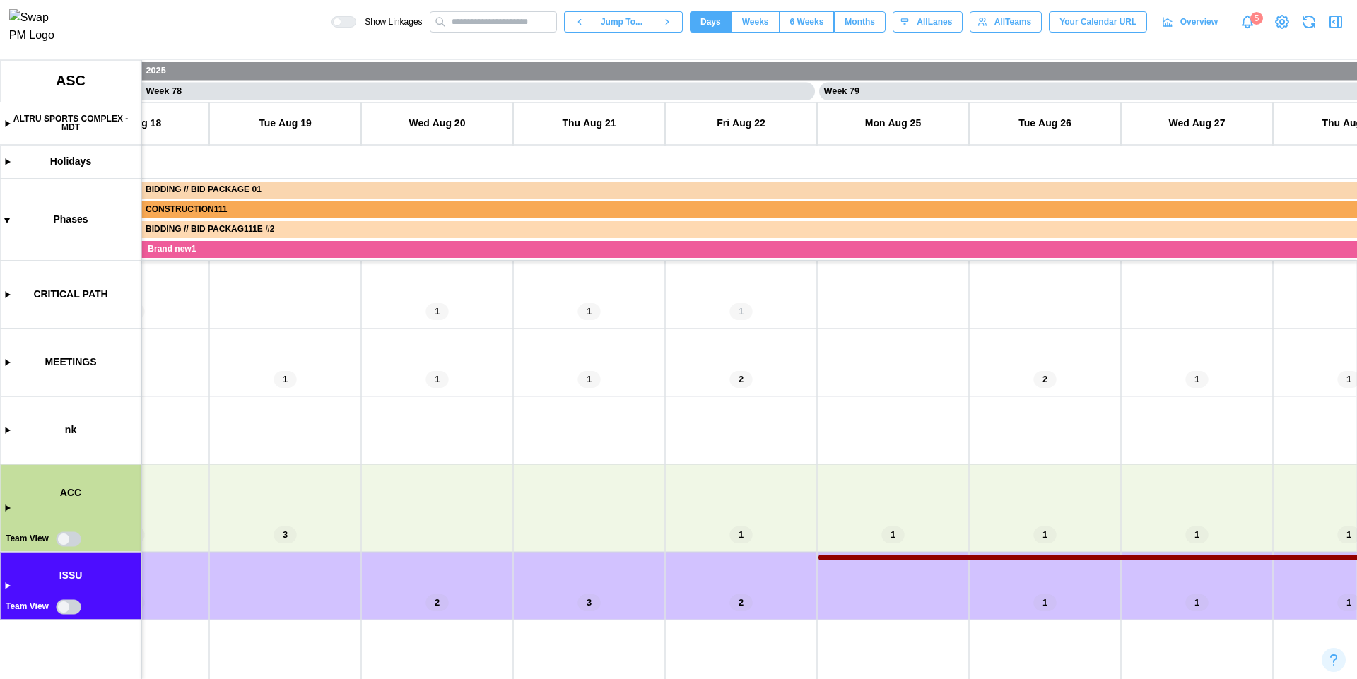
click at [95, 666] on canvas at bounding box center [678, 369] width 1357 height 619
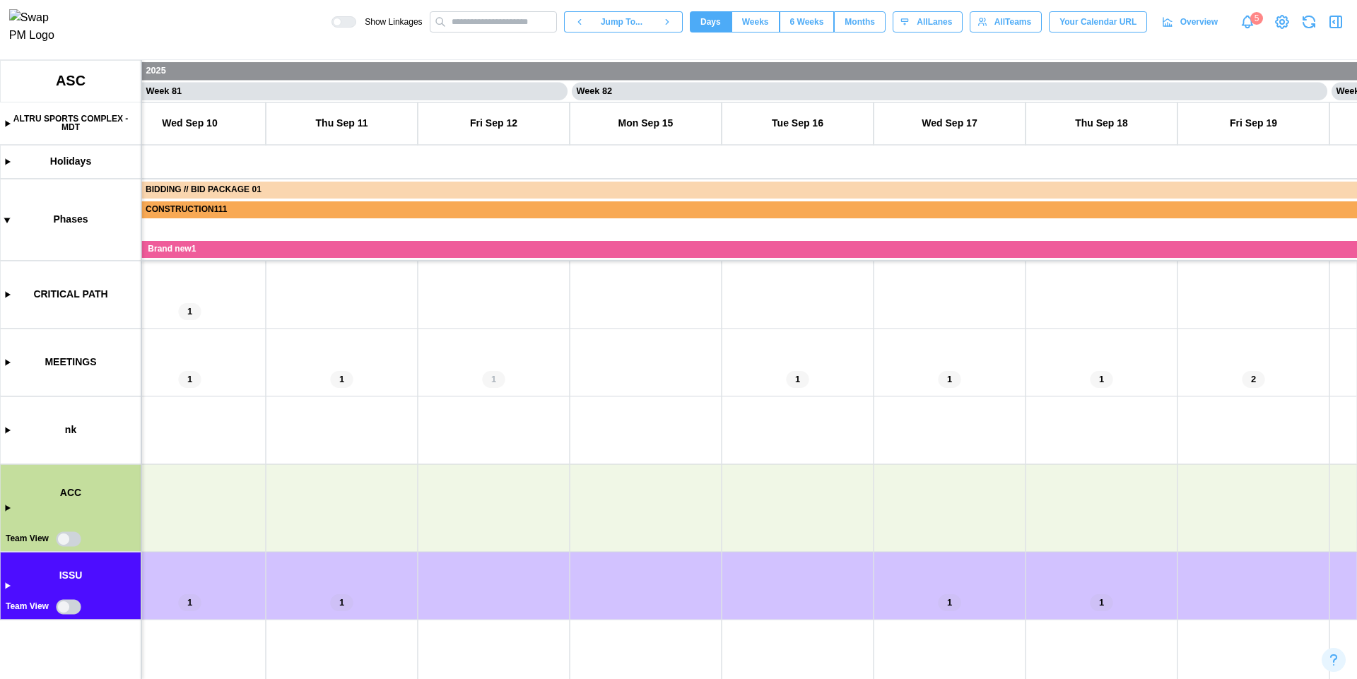
scroll to position [0, 60258]
